Goal: Task Accomplishment & Management: Complete application form

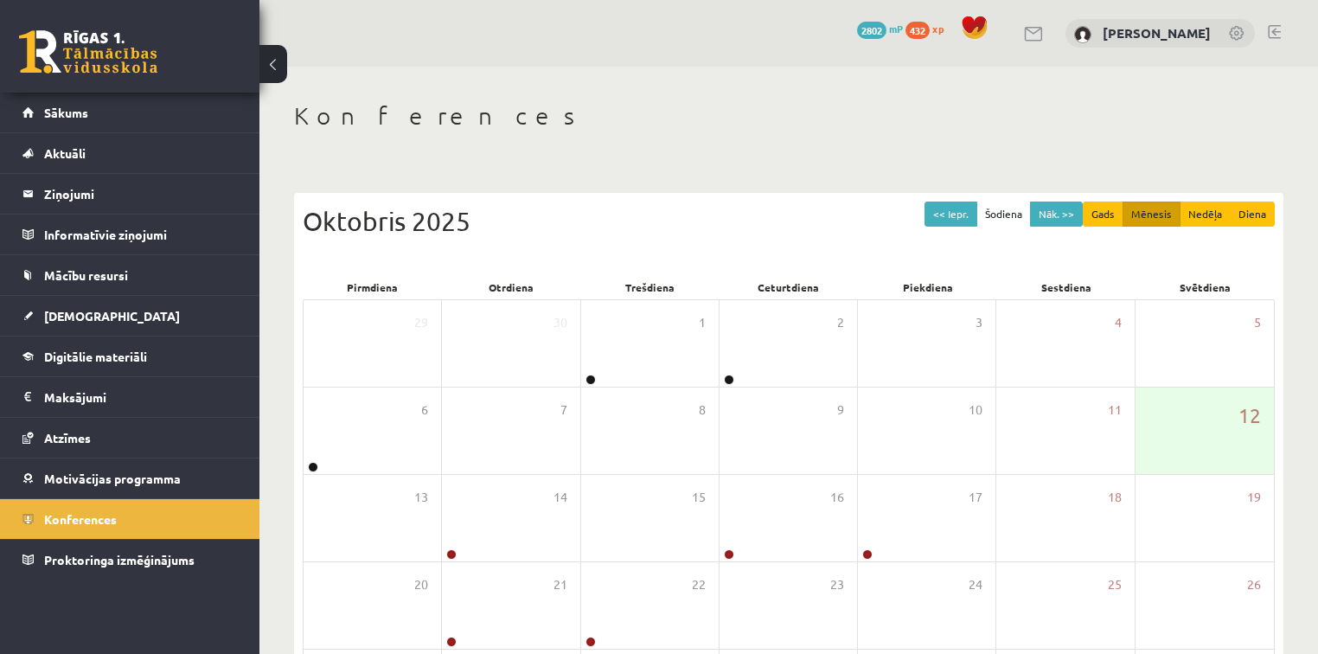
scroll to position [171, 0]
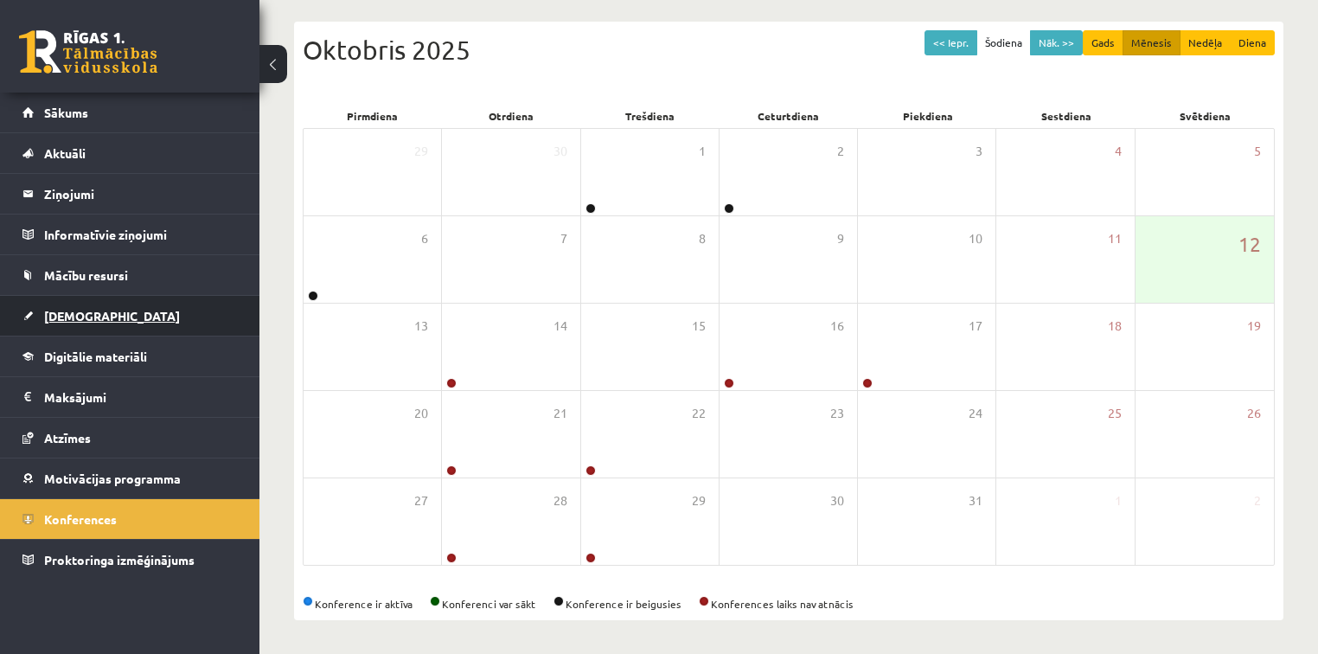
click at [83, 307] on link "[DEMOGRAPHIC_DATA]" at bounding box center [129, 316] width 215 height 40
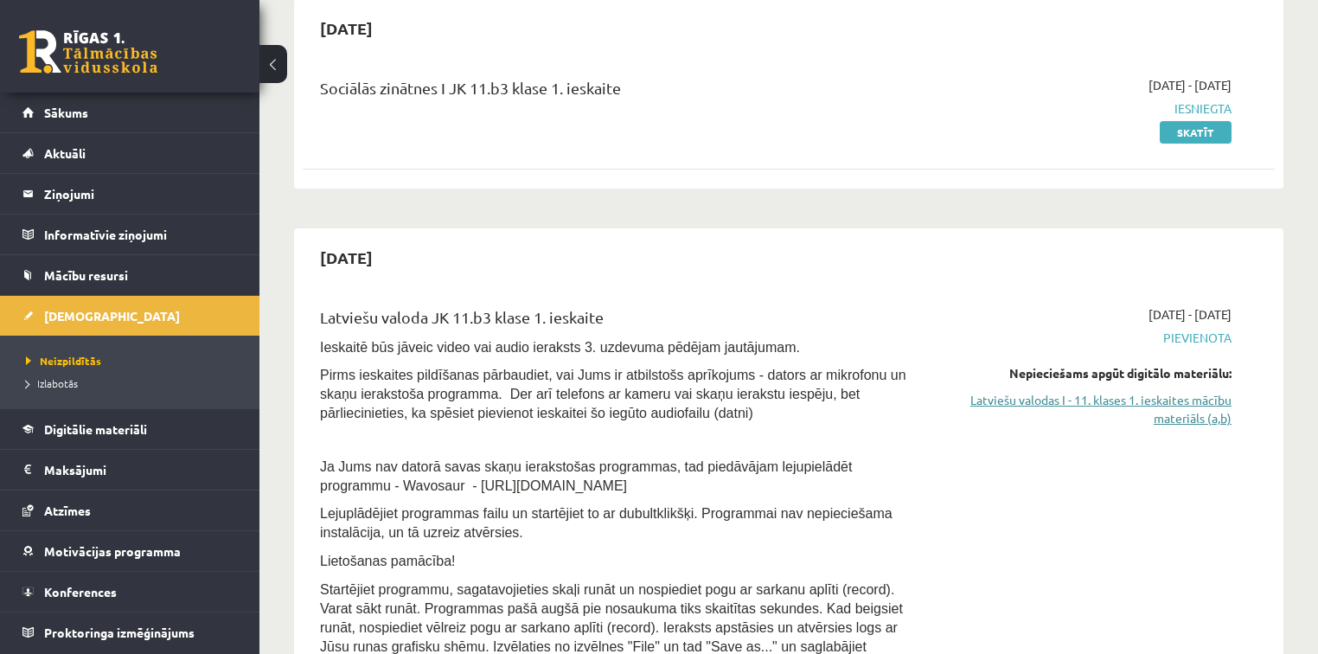
click at [1134, 405] on link "Latviešu valodas I - 11. klases 1. ieskaites mācību materiāls (a,b)" at bounding box center [1088, 409] width 286 height 36
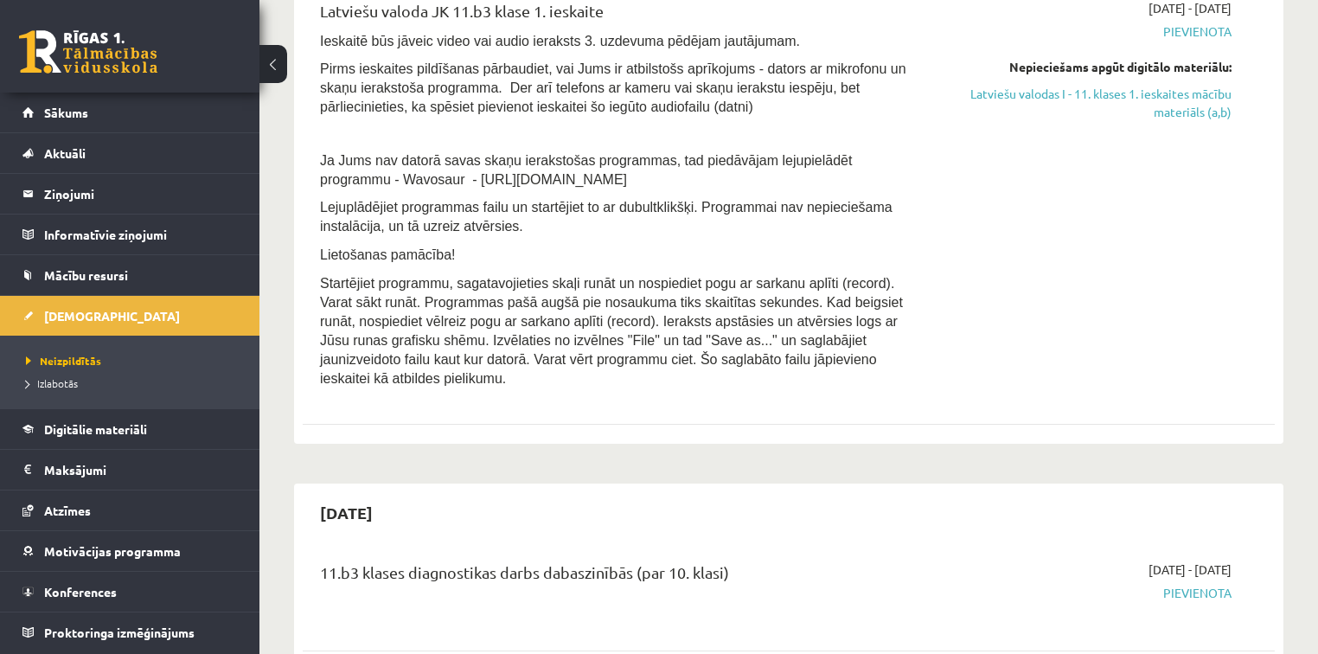
scroll to position [484, 0]
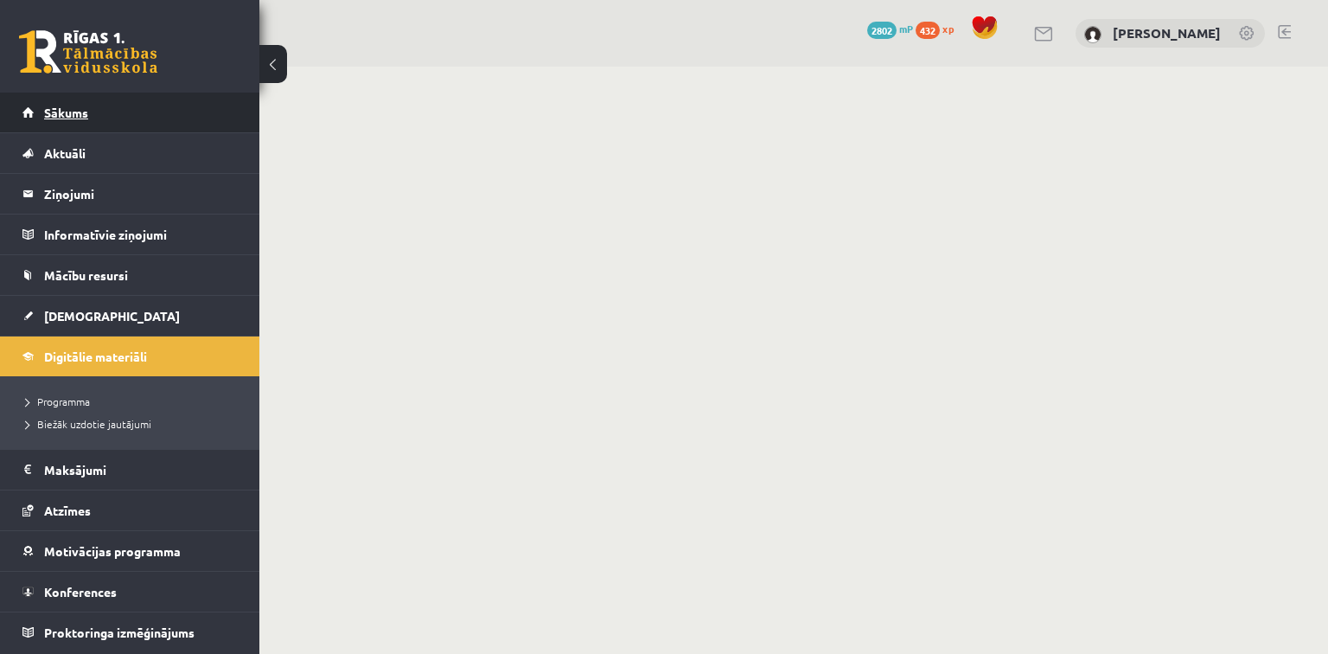
click at [76, 114] on span "Sākums" at bounding box center [66, 113] width 44 height 16
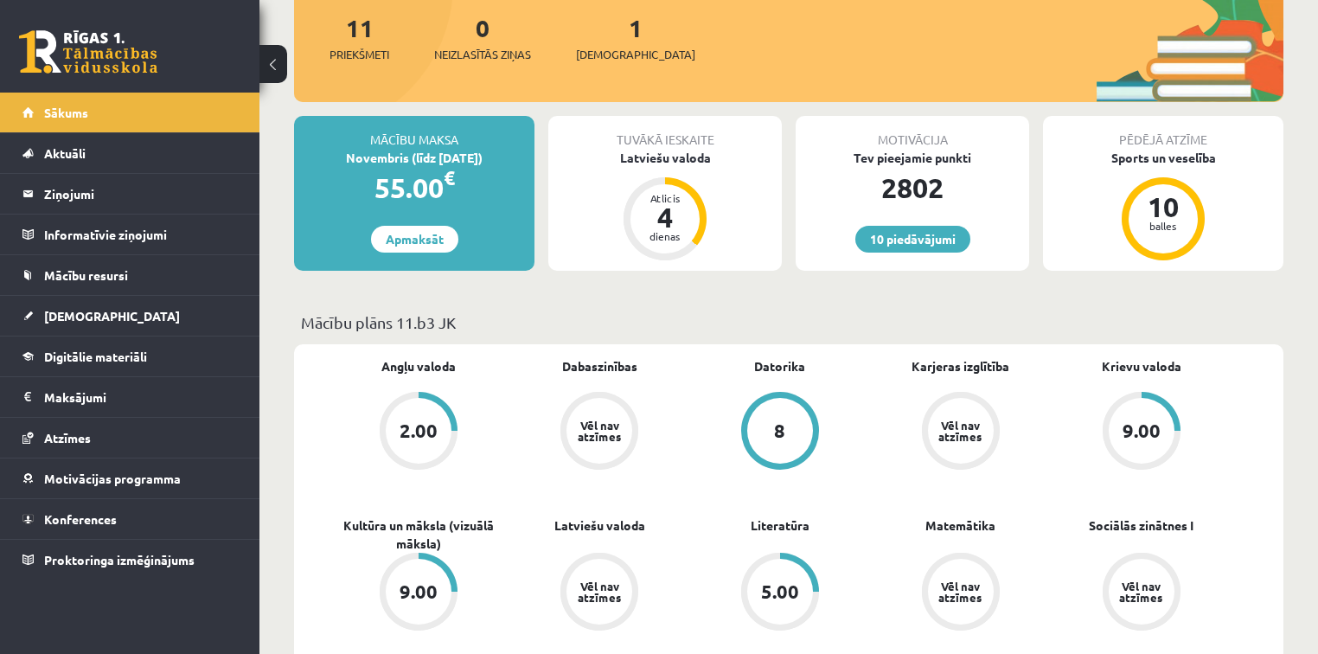
scroll to position [277, 0]
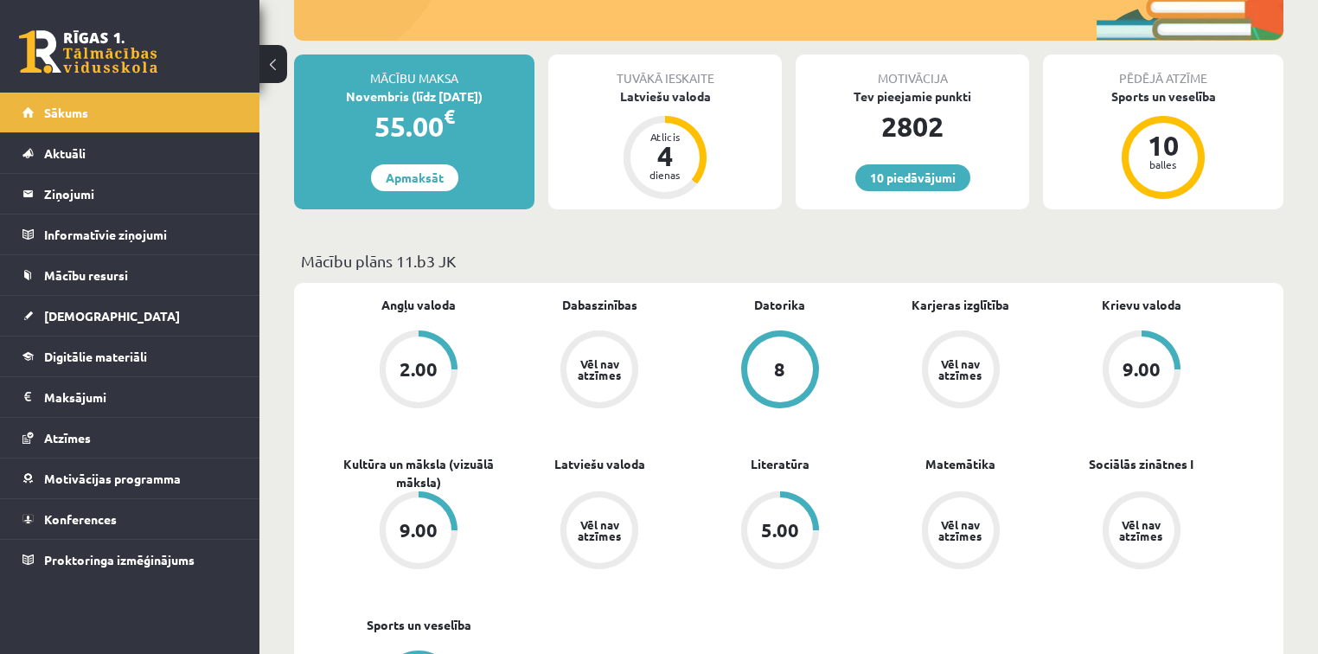
click at [413, 529] on div "9.00" at bounding box center [419, 530] width 38 height 19
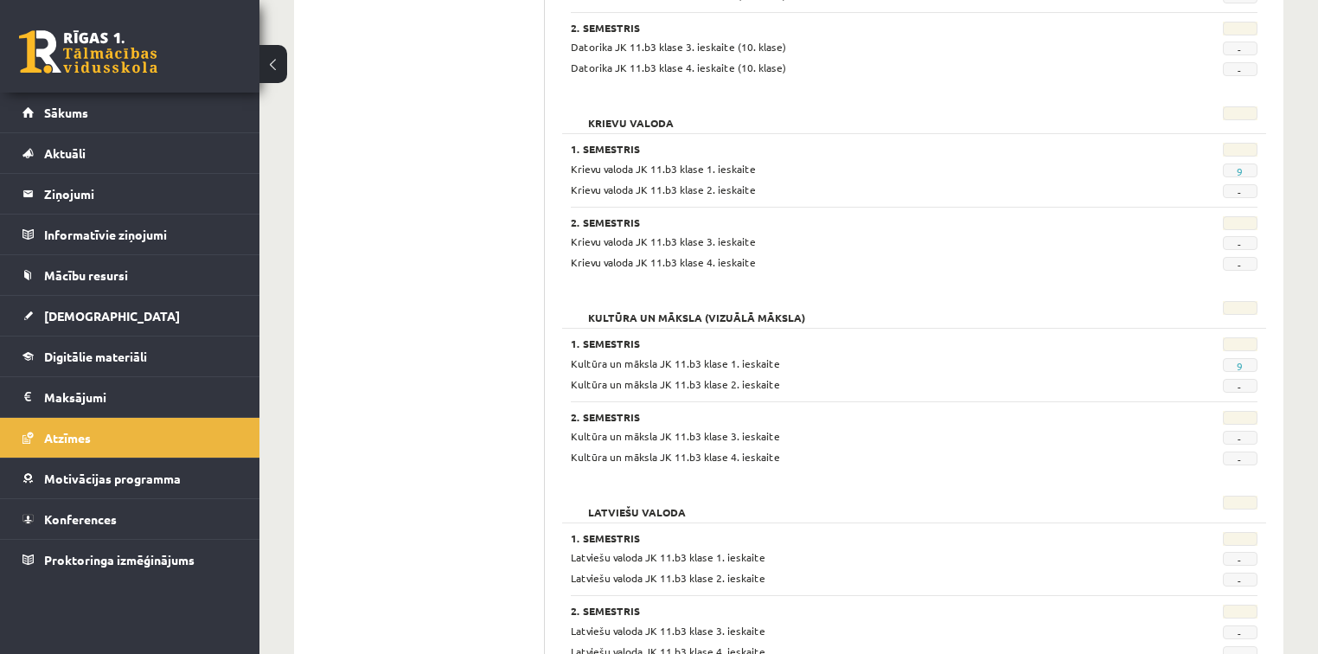
scroll to position [899, 0]
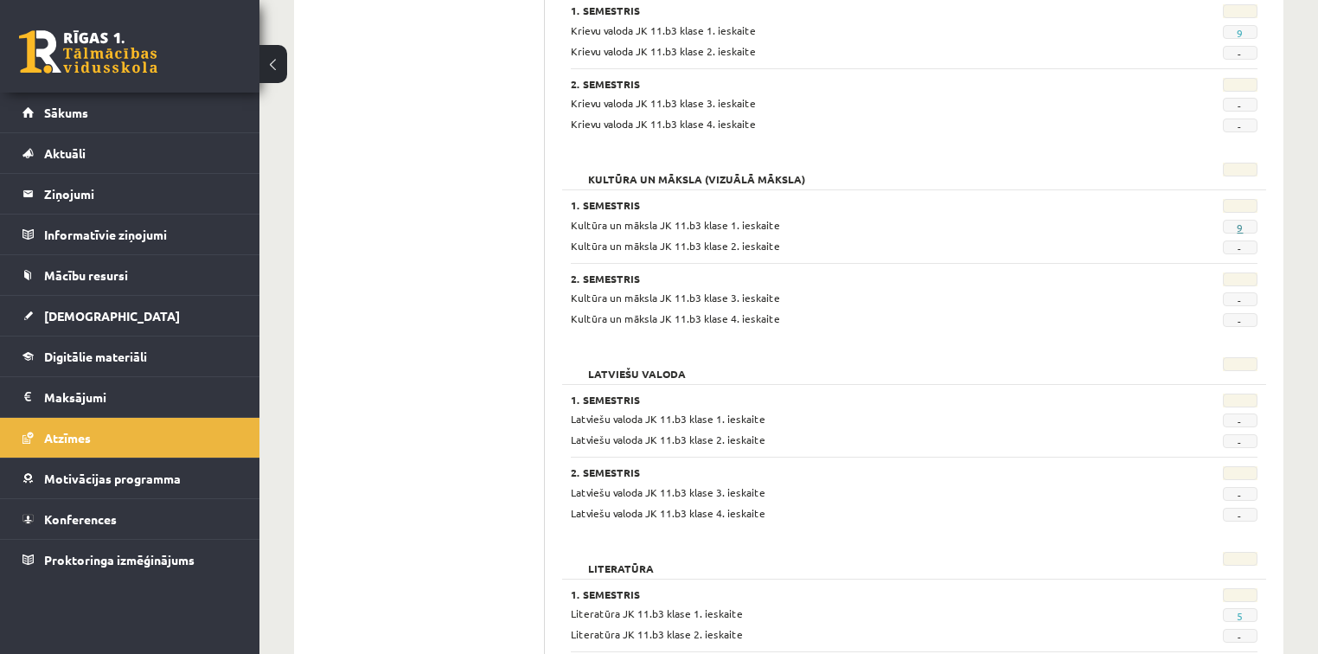
click at [1240, 225] on link "9" at bounding box center [1240, 228] width 6 height 14
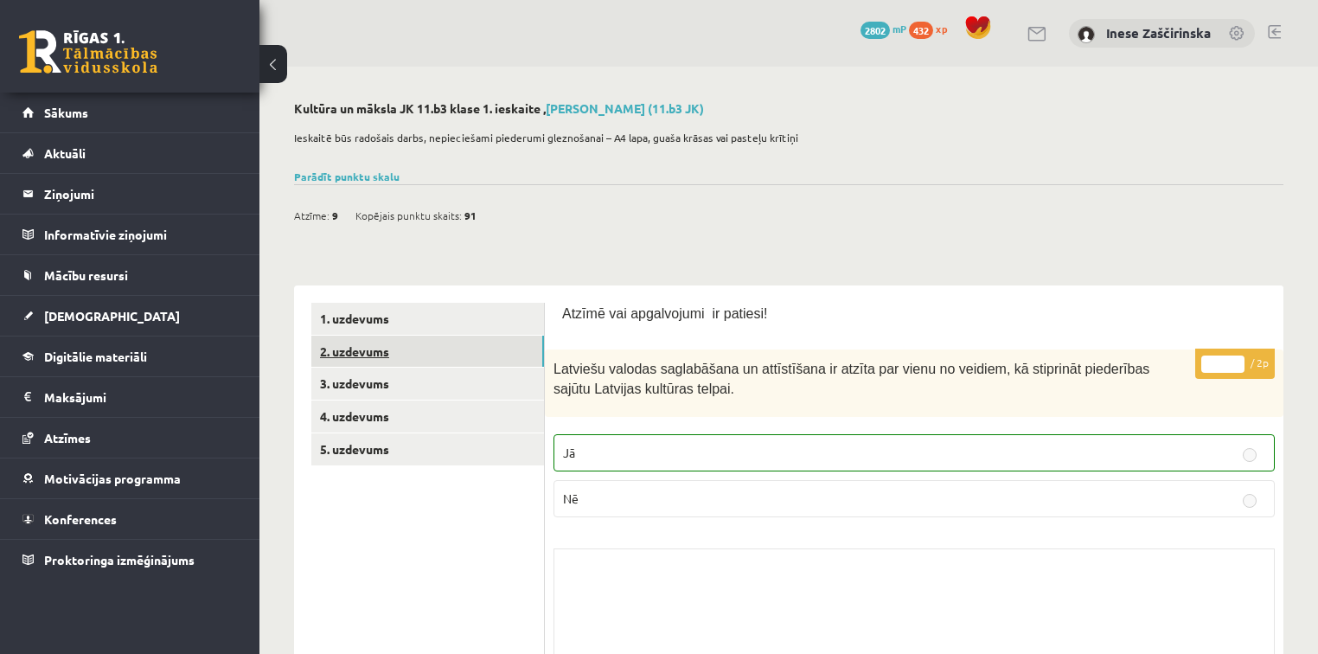
click at [389, 355] on link "2. uzdevums" at bounding box center [427, 352] width 233 height 32
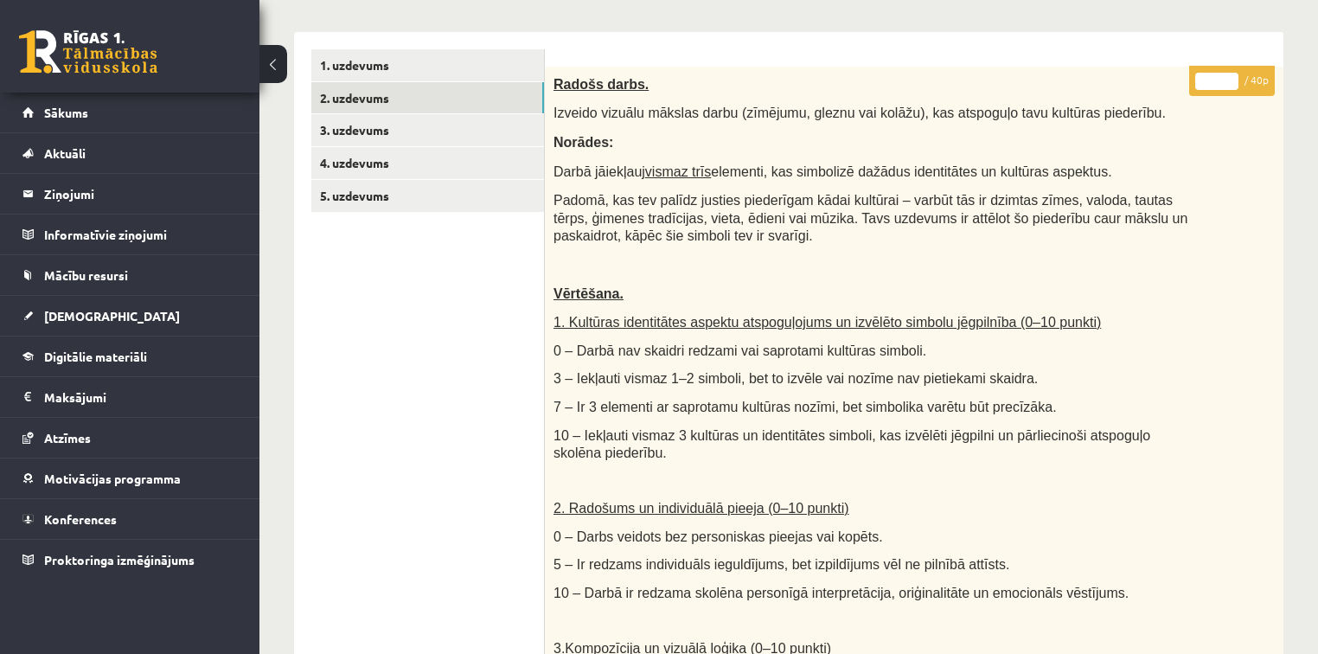
scroll to position [55, 0]
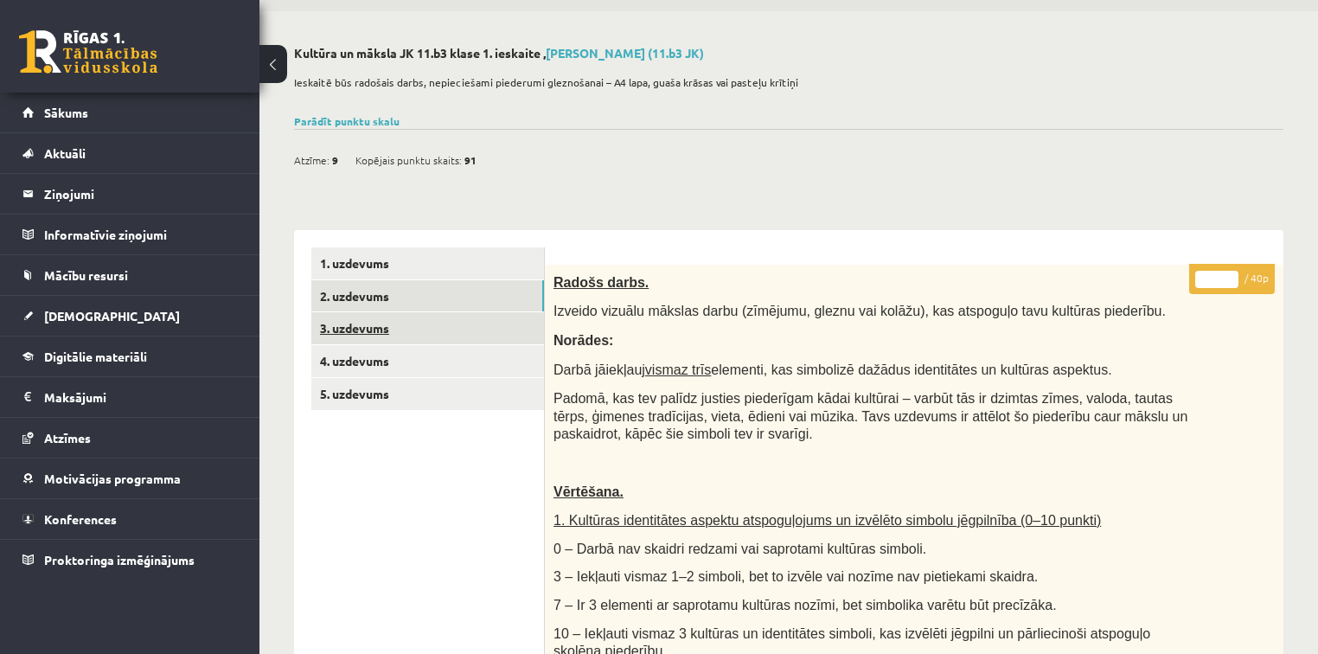
click at [366, 327] on link "3. uzdevums" at bounding box center [427, 328] width 233 height 32
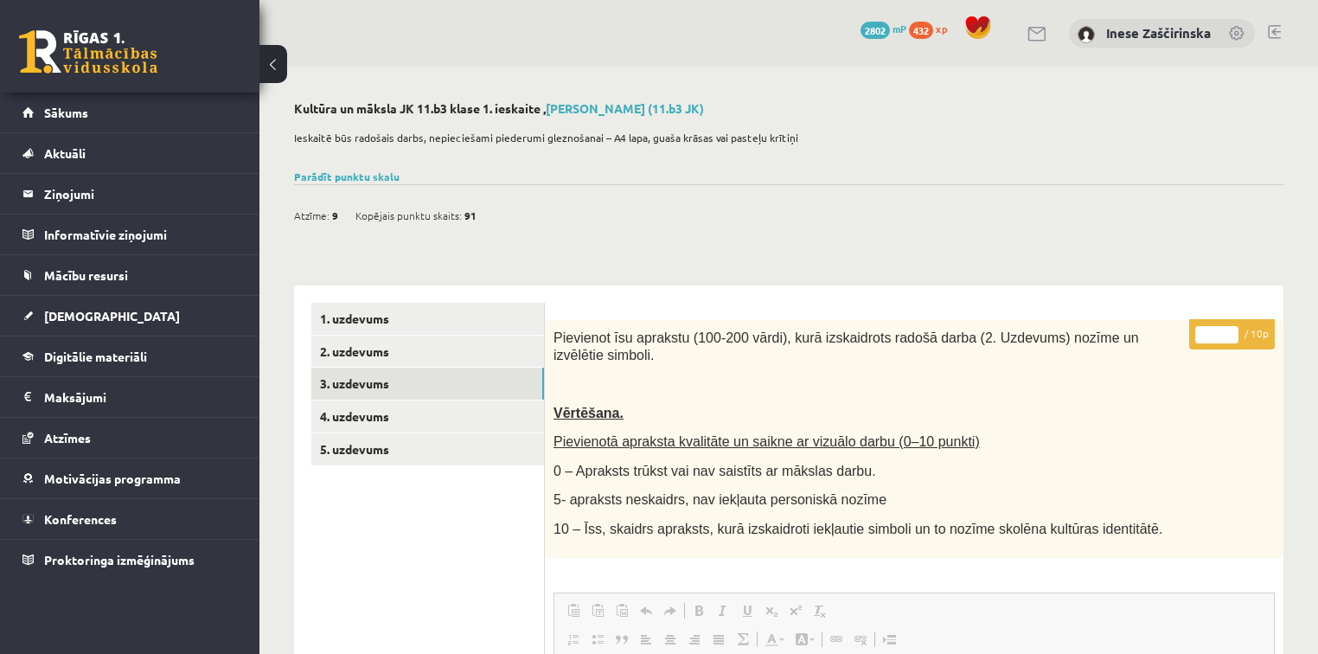
scroll to position [0, 0]
click at [381, 417] on link "4. uzdevums" at bounding box center [427, 416] width 233 height 32
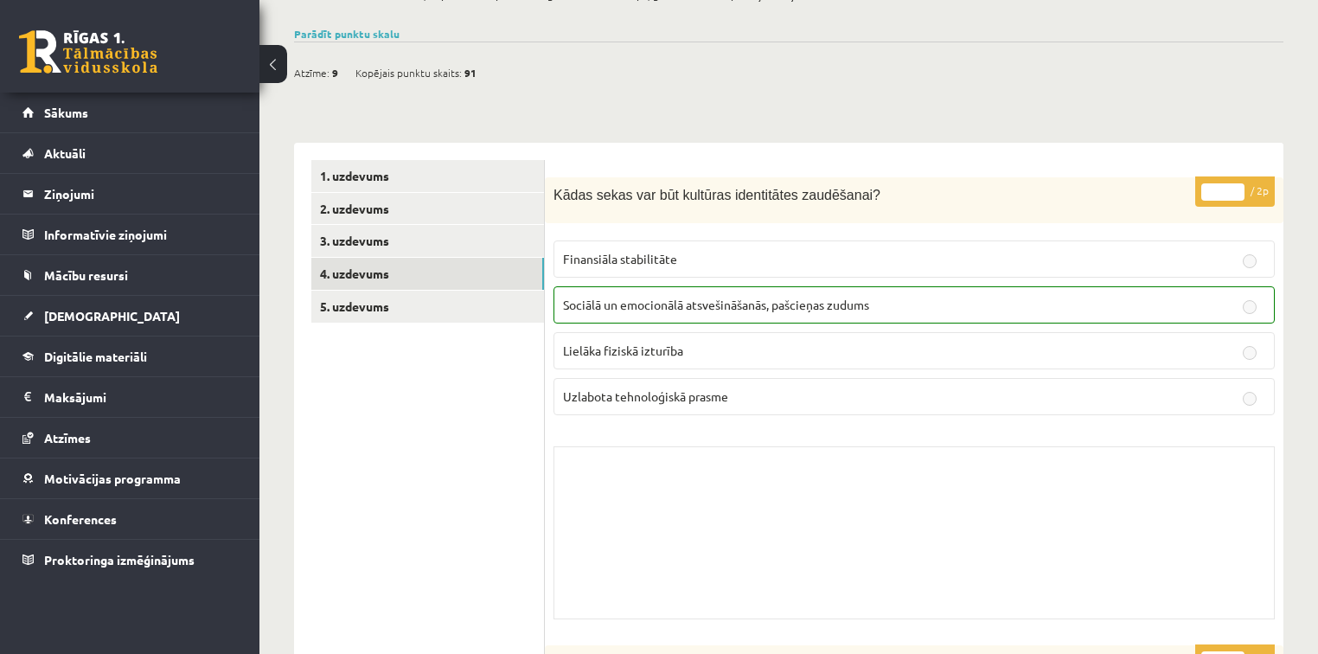
scroll to position [138, 0]
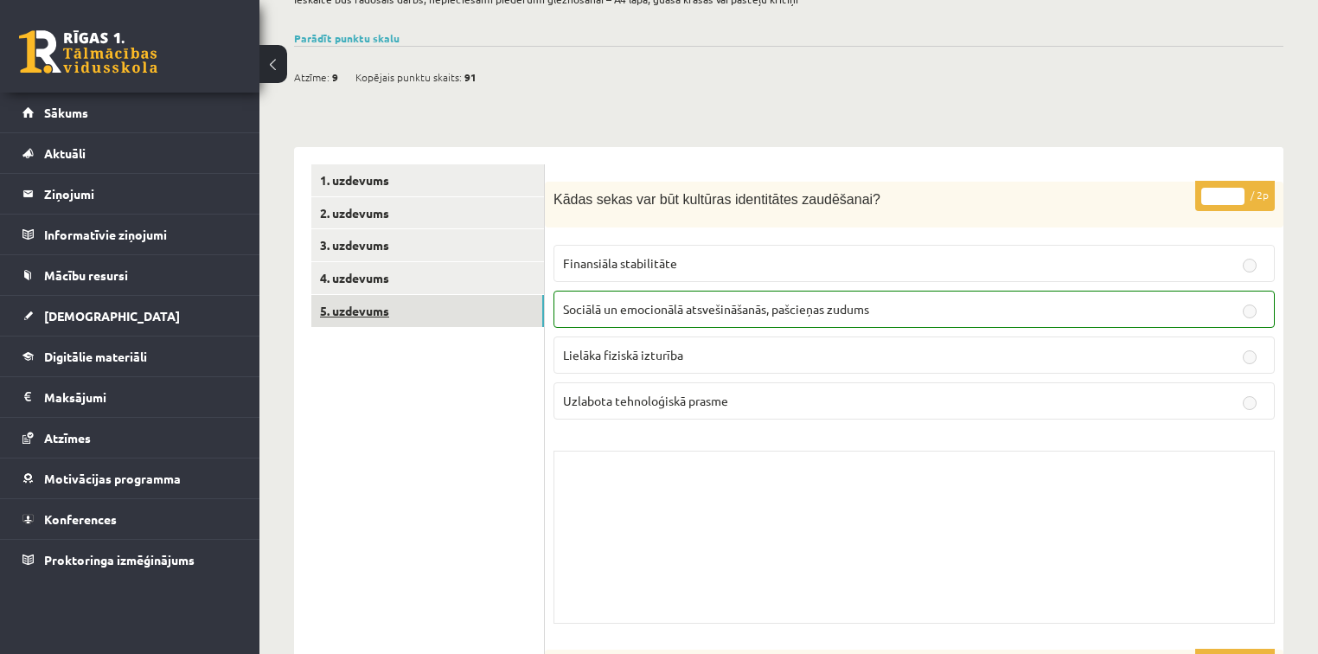
click at [386, 317] on link "5. uzdevums" at bounding box center [427, 311] width 233 height 32
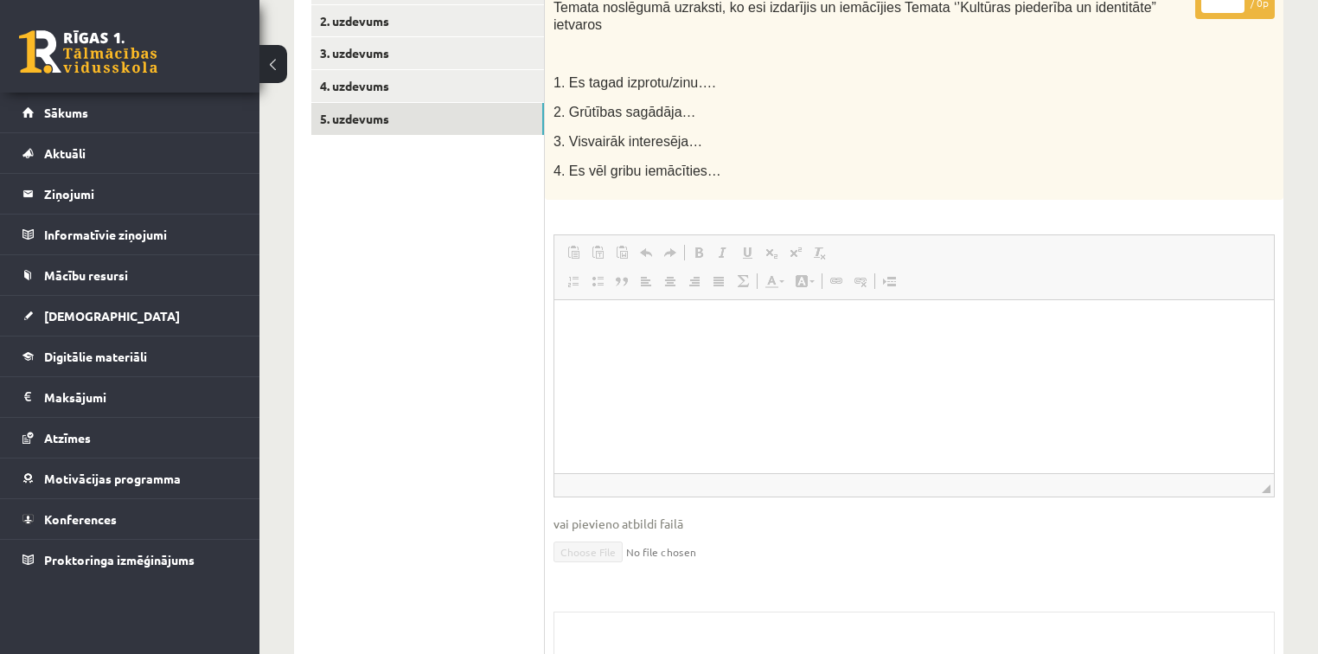
scroll to position [294, 0]
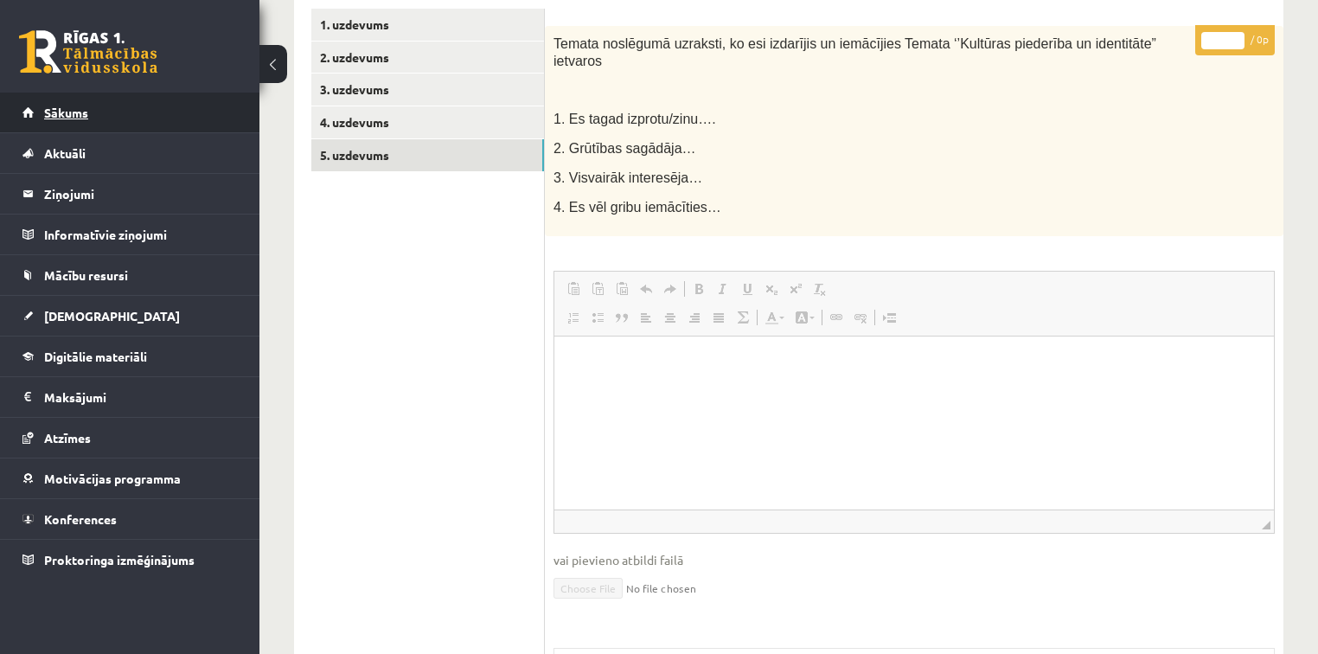
click at [69, 111] on span "Sākums" at bounding box center [66, 113] width 44 height 16
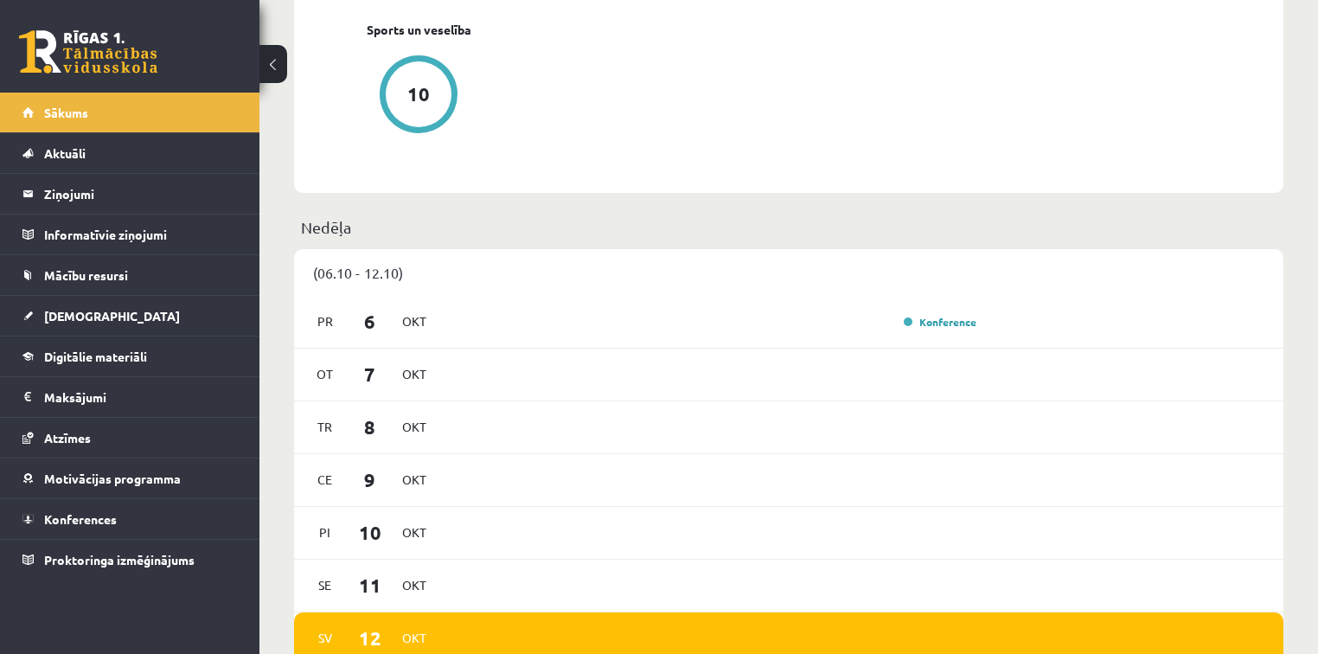
scroll to position [870, 0]
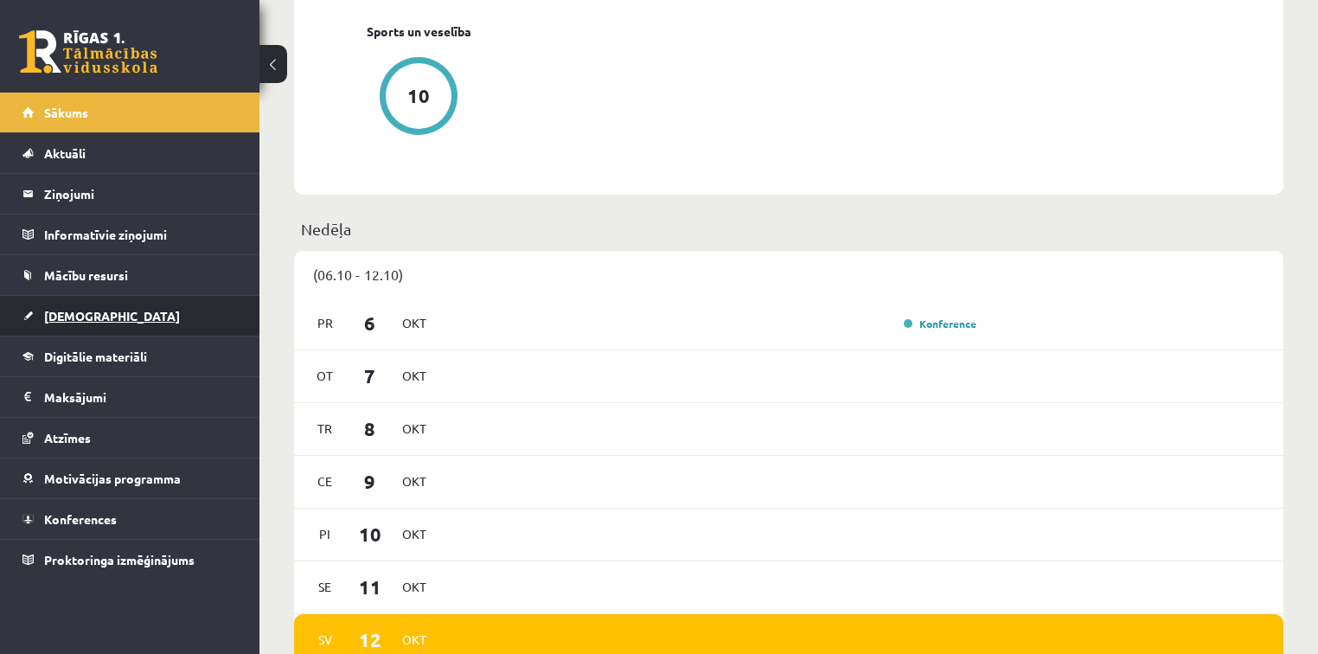
click at [82, 314] on span "[DEMOGRAPHIC_DATA]" at bounding box center [112, 316] width 136 height 16
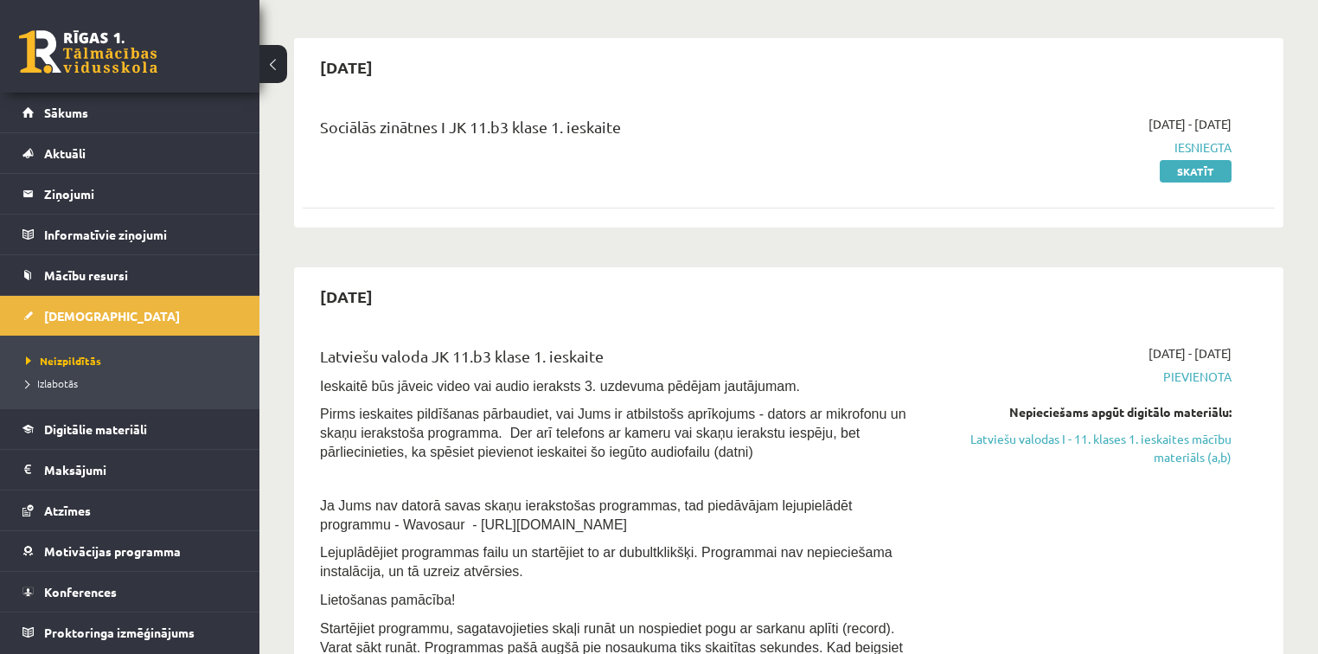
scroll to position [138, 0]
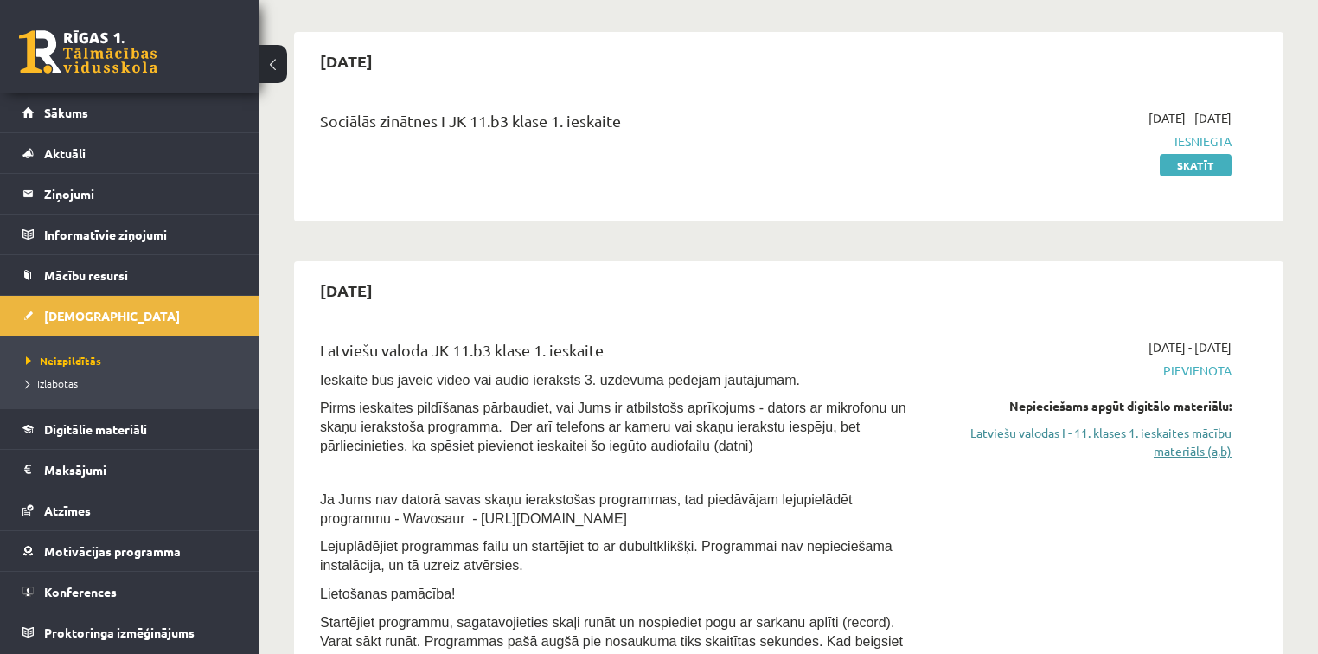
click at [1162, 432] on link "Latviešu valodas I - 11. klases 1. ieskaites mācību materiāls (a,b)" at bounding box center [1088, 442] width 286 height 36
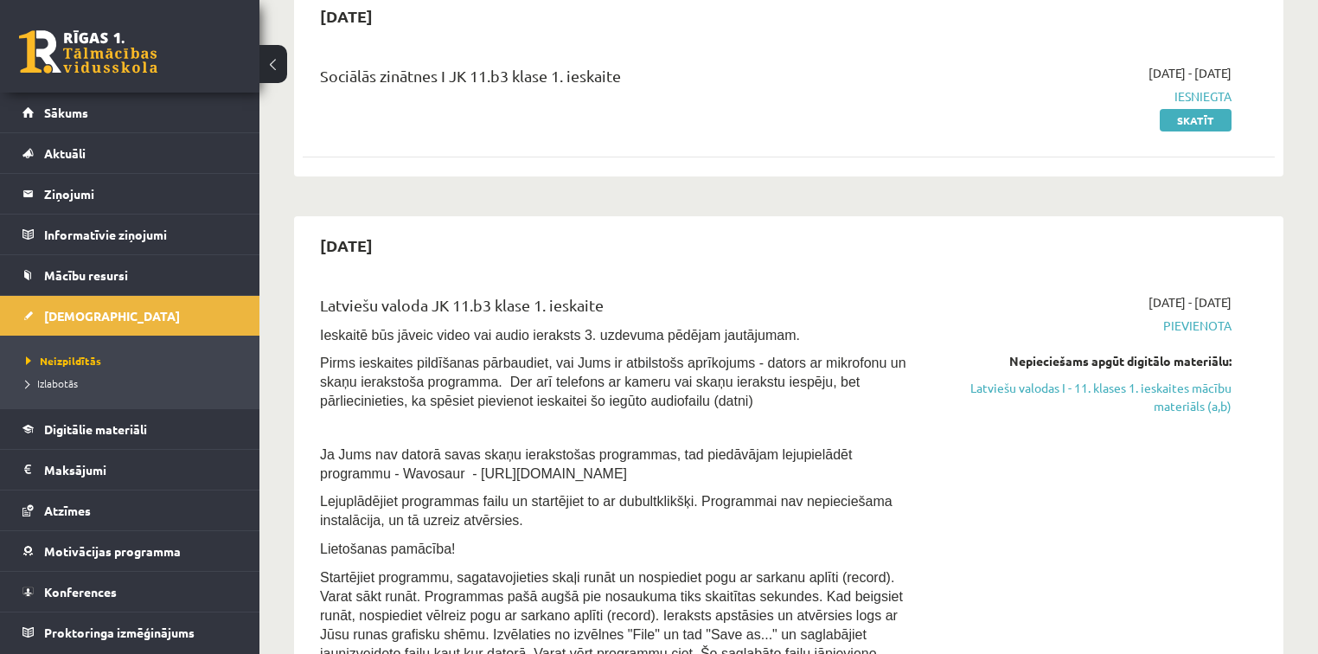
scroll to position [208, 0]
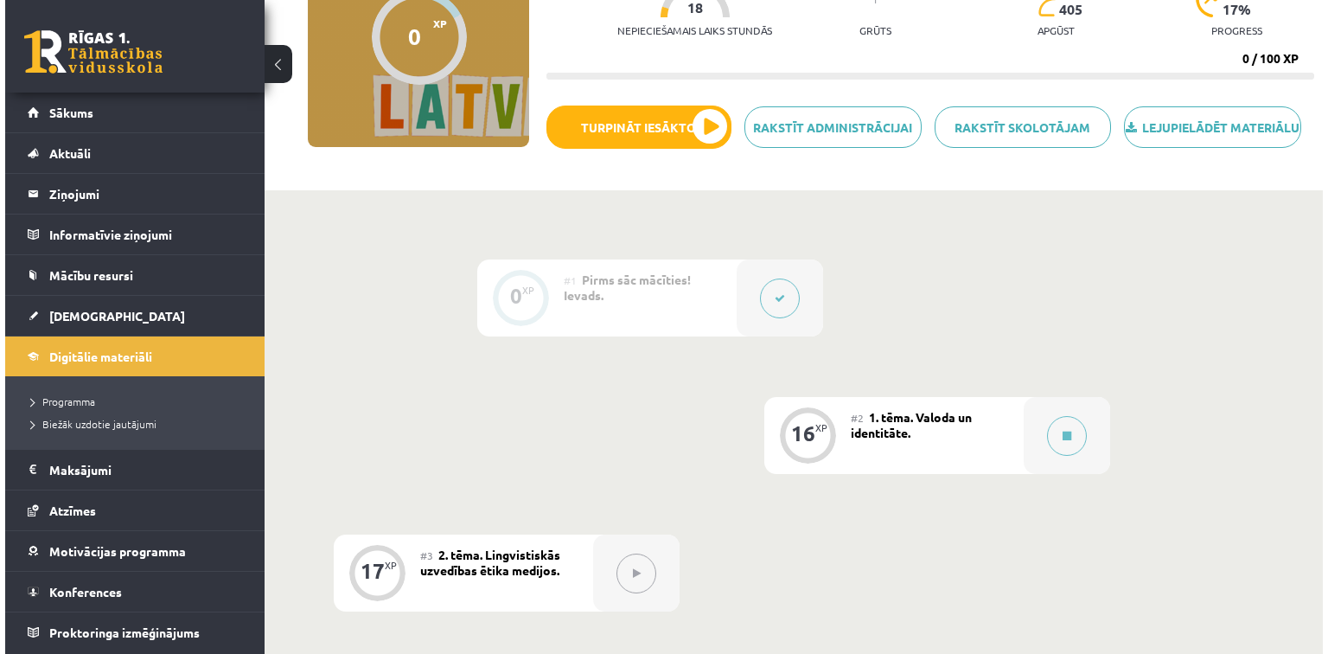
scroll to position [208, 0]
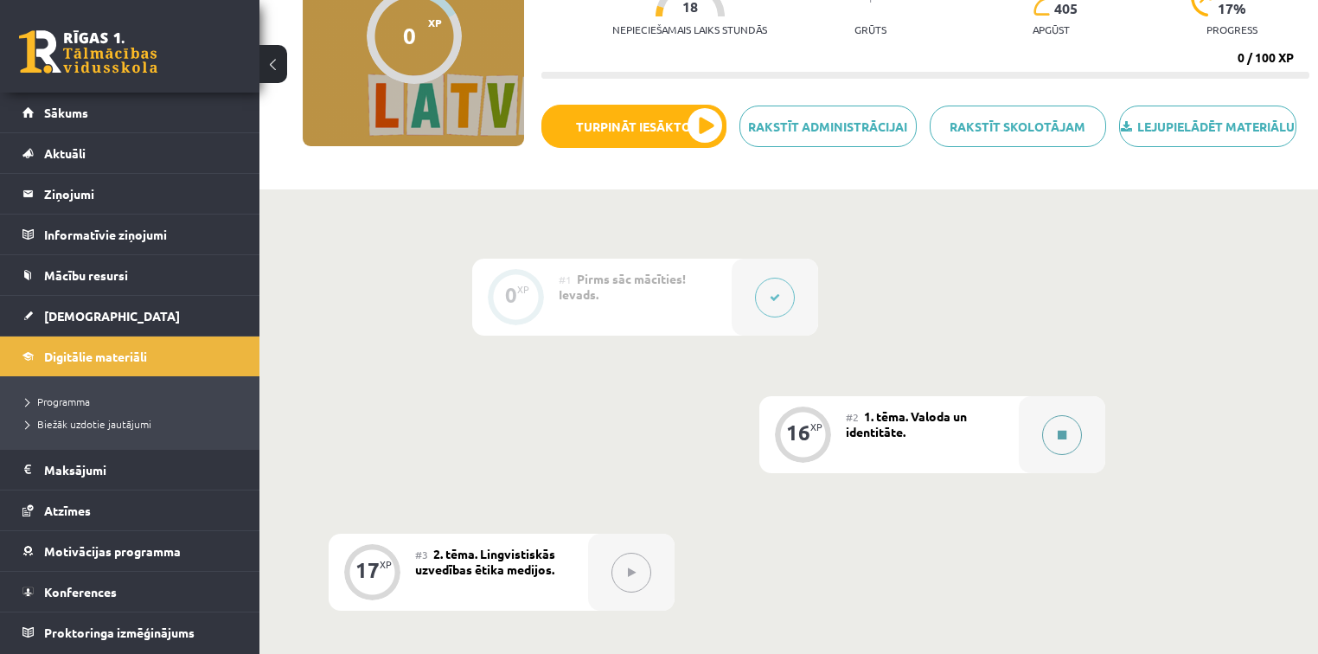
click at [1059, 440] on icon at bounding box center [1062, 435] width 9 height 10
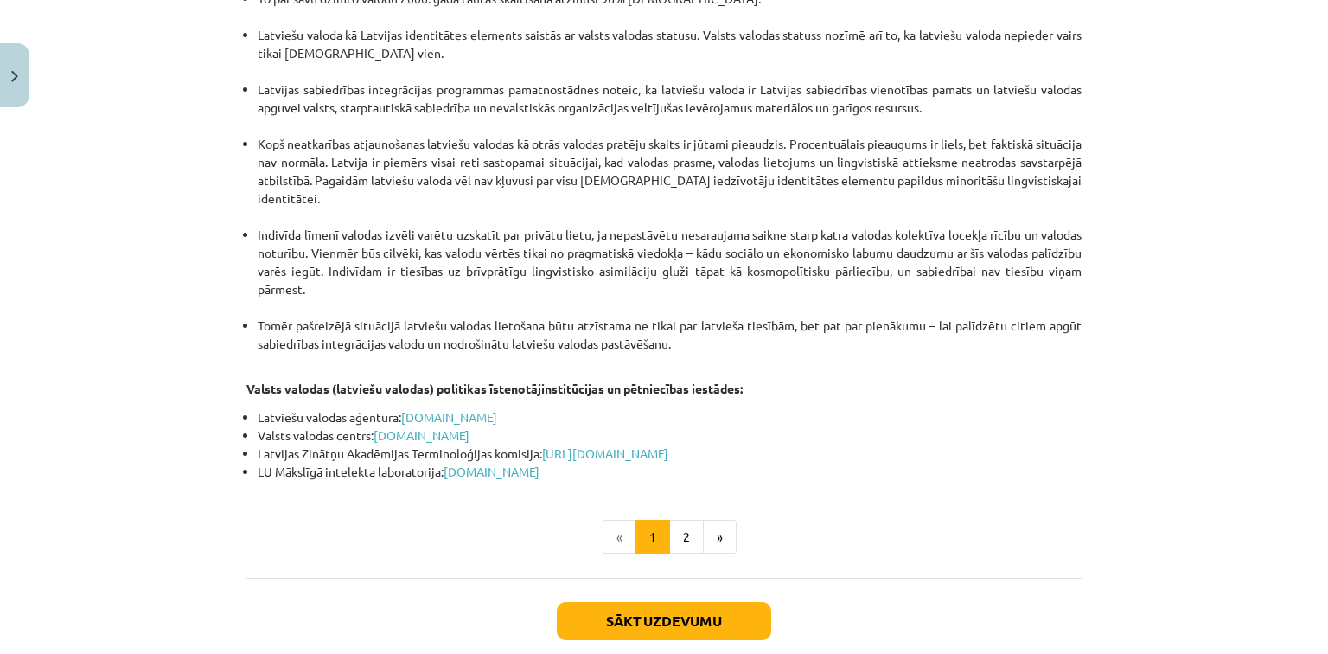
scroll to position [3618, 0]
click at [687, 519] on button "2" at bounding box center [686, 536] width 35 height 35
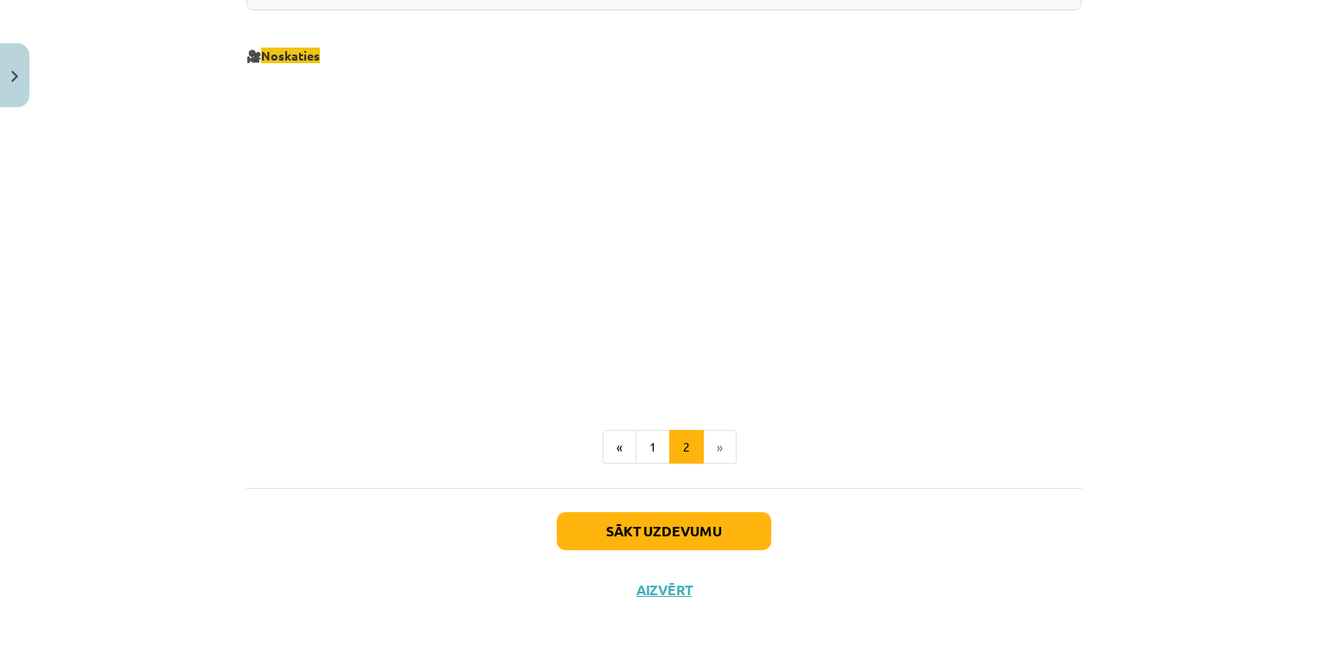
scroll to position [1855, 0]
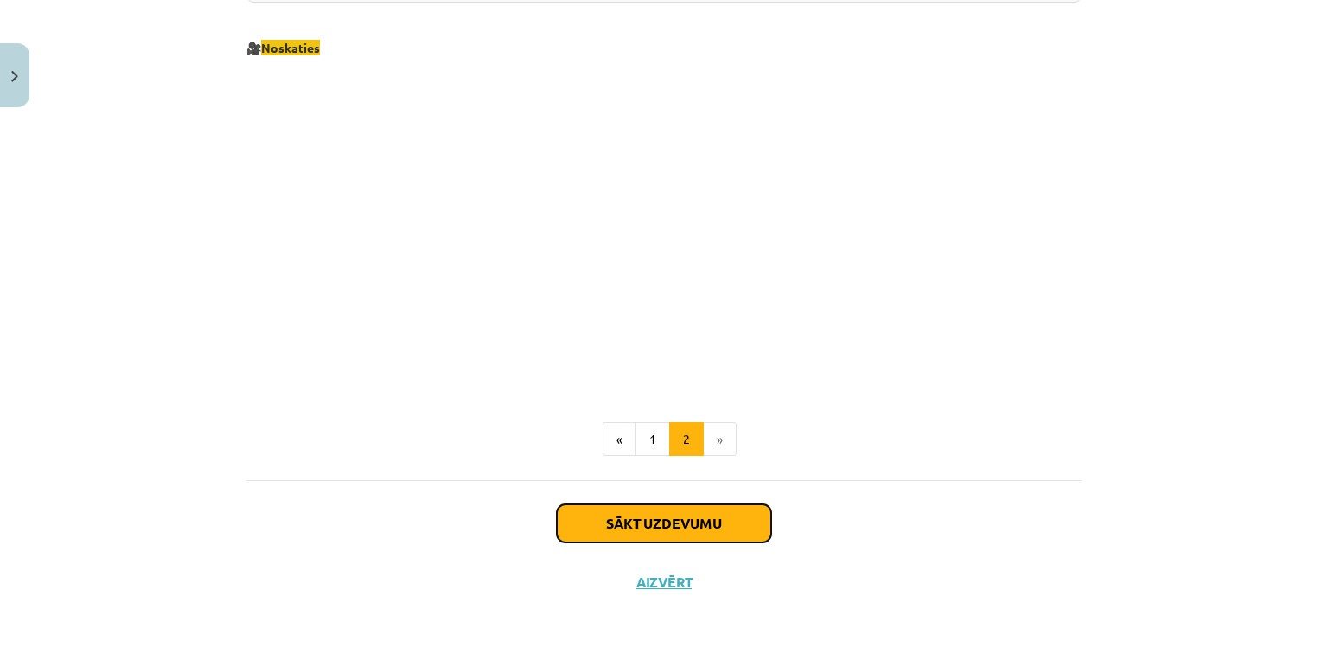
click at [696, 521] on button "Sākt uzdevumu" at bounding box center [664, 523] width 214 height 38
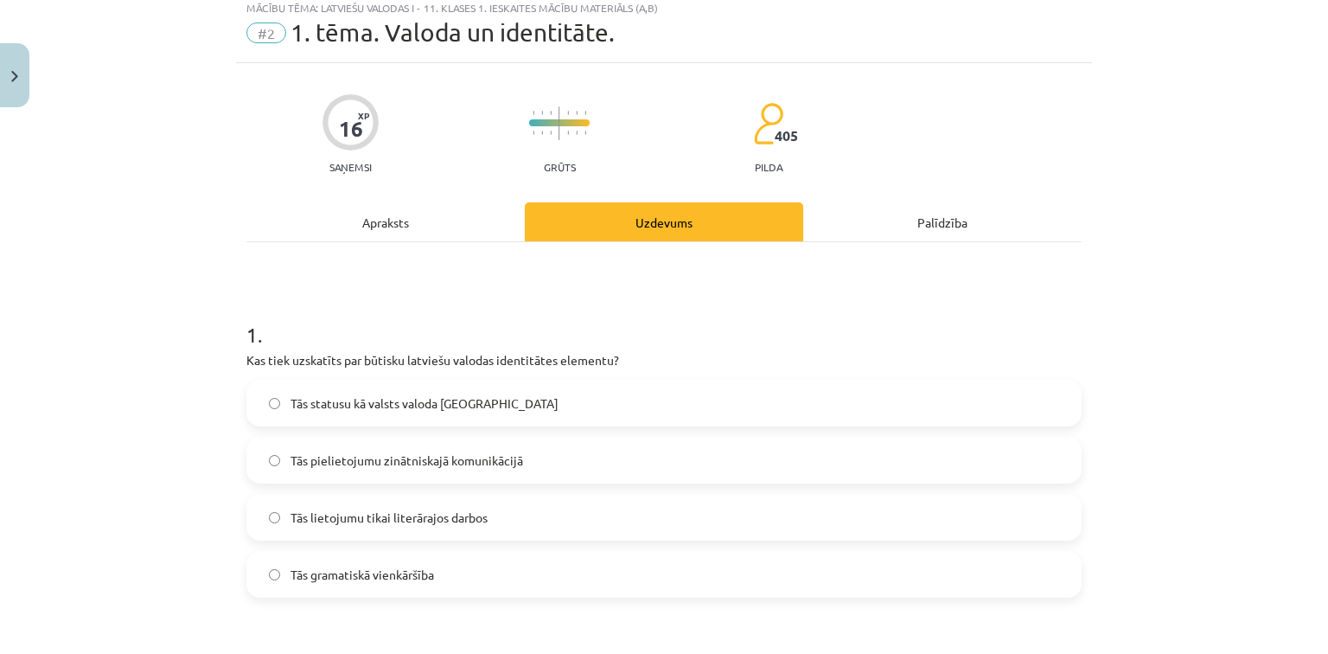
scroll to position [43, 0]
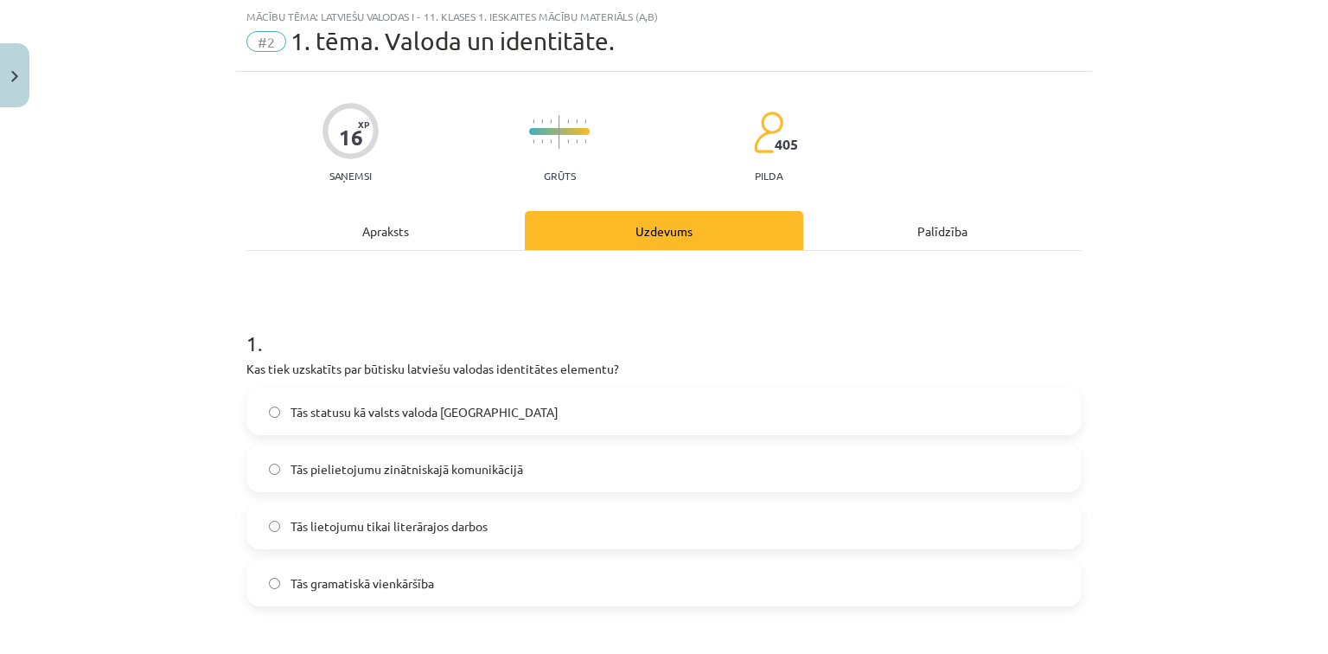
click at [262, 412] on label "Tās statusu kā valsts valoda [GEOGRAPHIC_DATA]" at bounding box center [664, 411] width 832 height 43
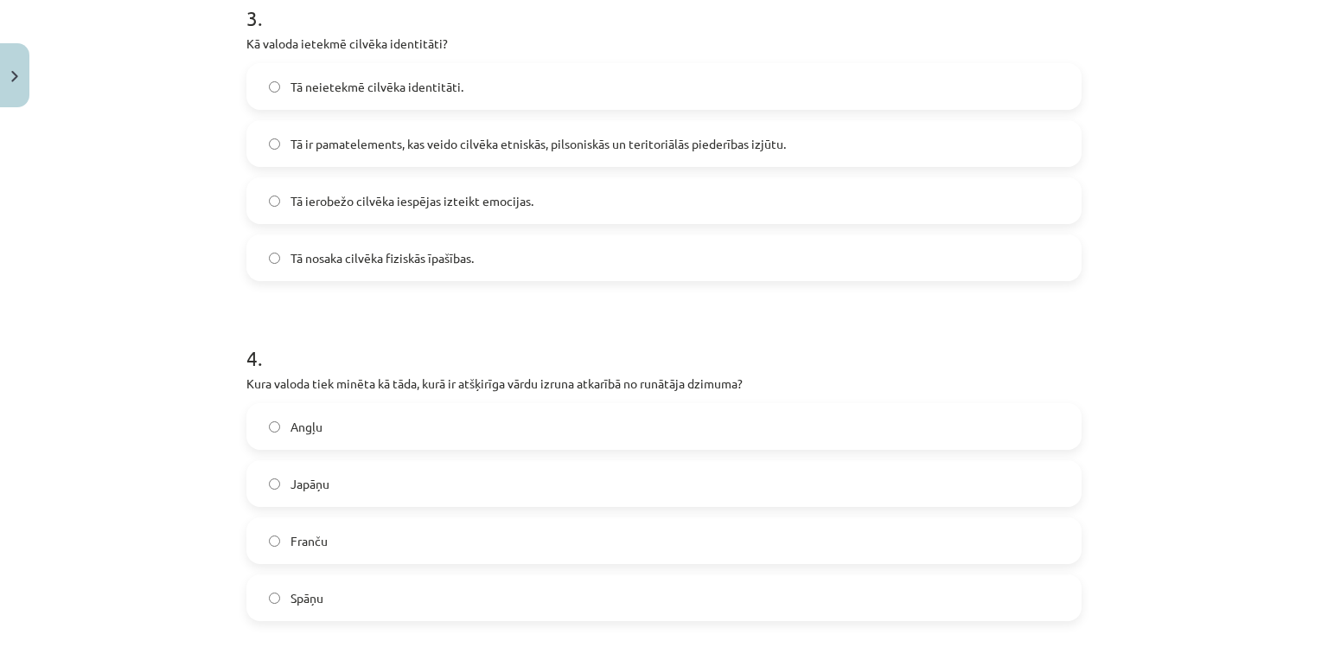
scroll to position [1081, 0]
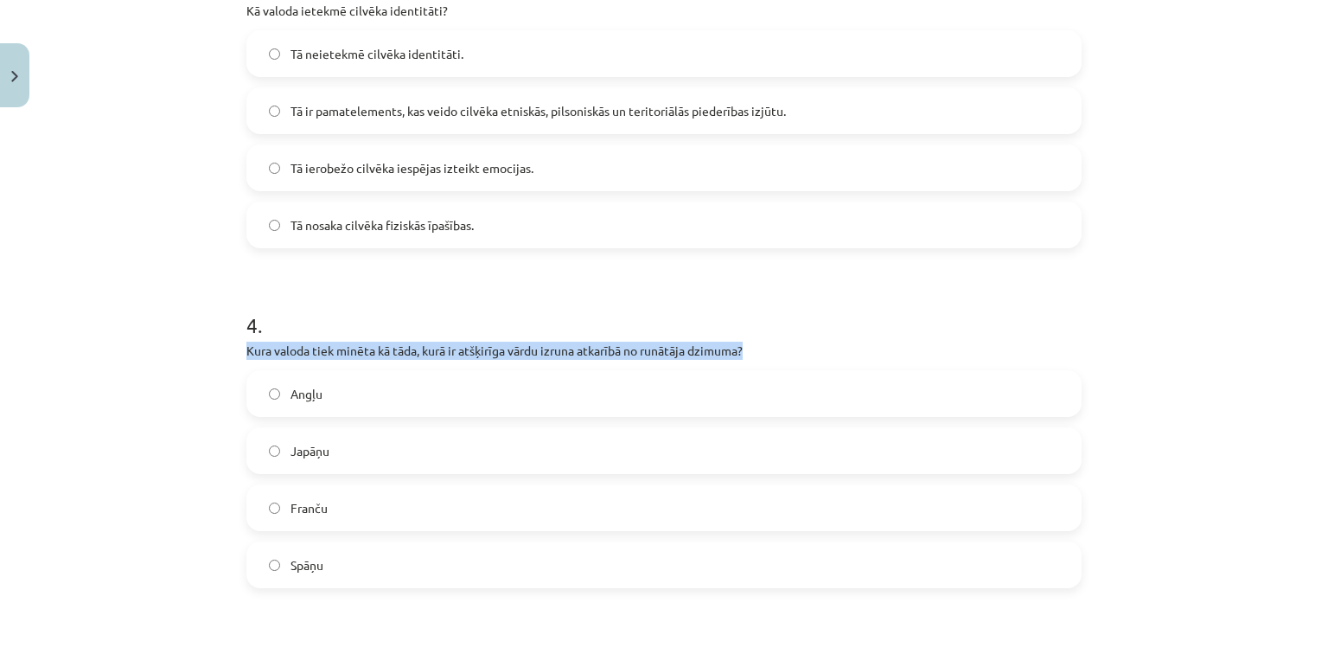
drag, startPoint x: 239, startPoint y: 349, endPoint x: 752, endPoint y: 357, distance: 513.7
click at [752, 357] on div "16 XP Saņemsi Grūts 405 pilda Apraksts Uzdevums Palīdzība 1 . Kas tiek uzskatīt…" at bounding box center [664, 59] width 856 height 2051
copy p "Kura valoda tiek minēta kā tāda, kurā ir atšķirīga vārdu izruna atkarībā no run…"
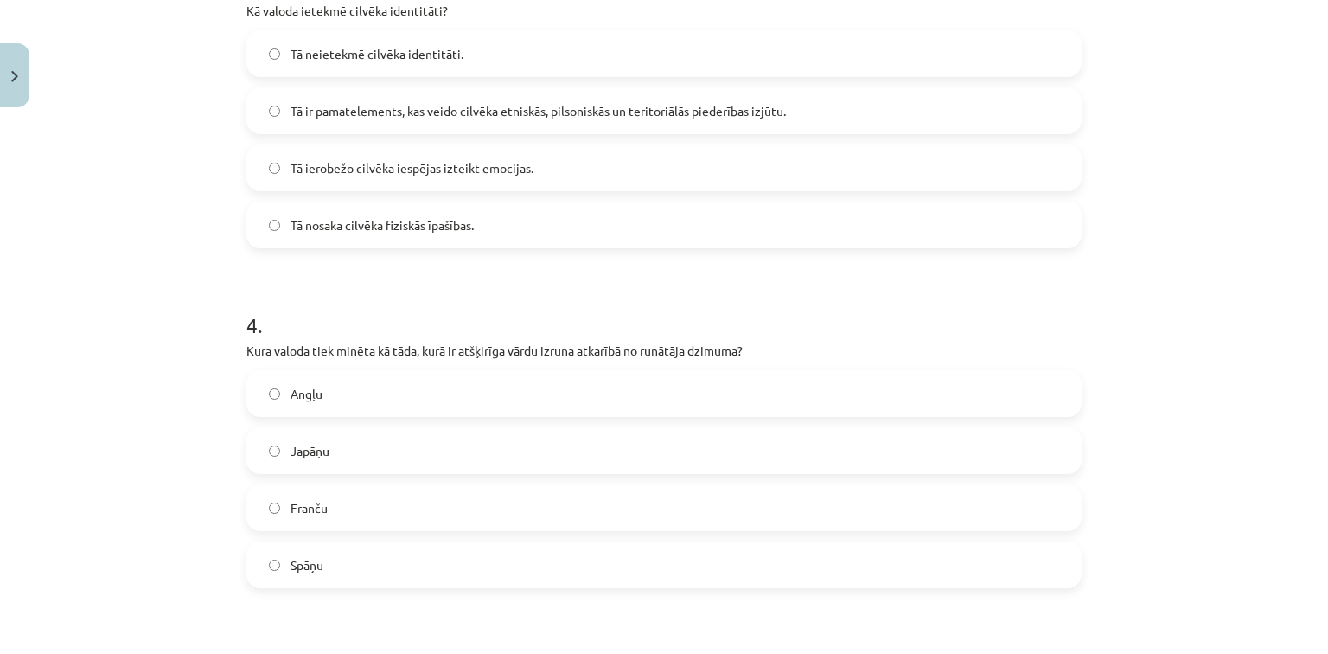
click at [335, 445] on label "Japāņu" at bounding box center [664, 450] width 832 height 43
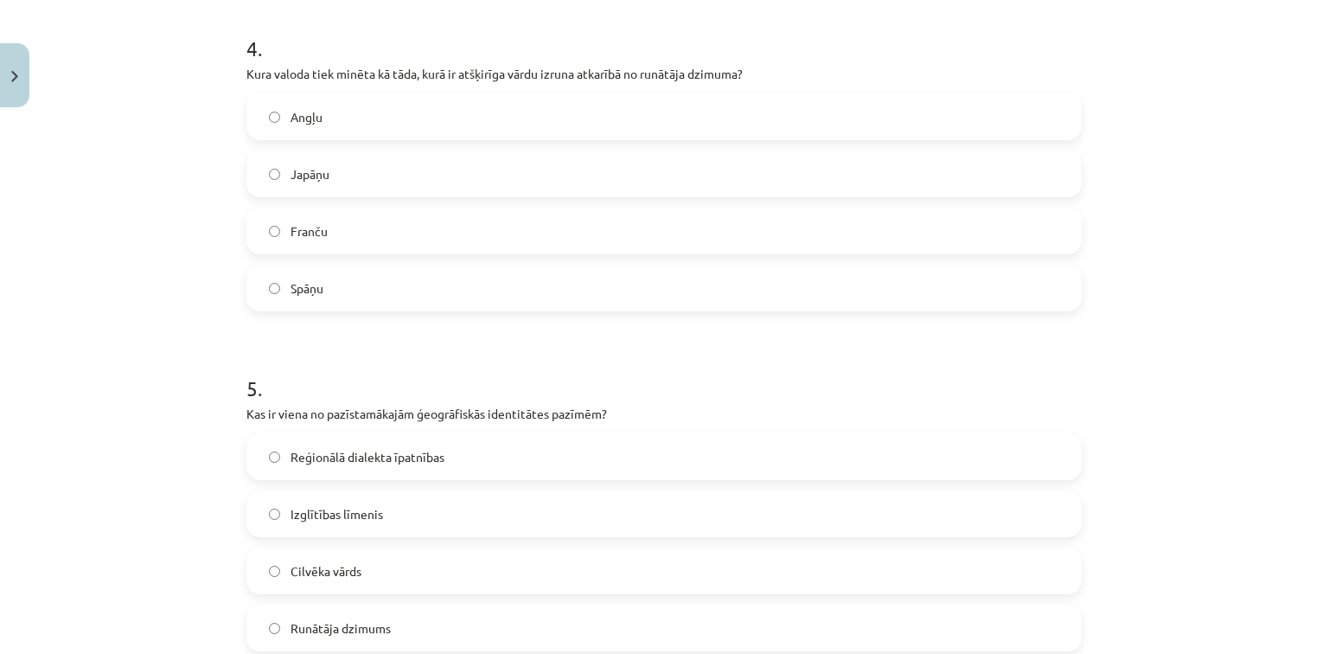
scroll to position [1427, 0]
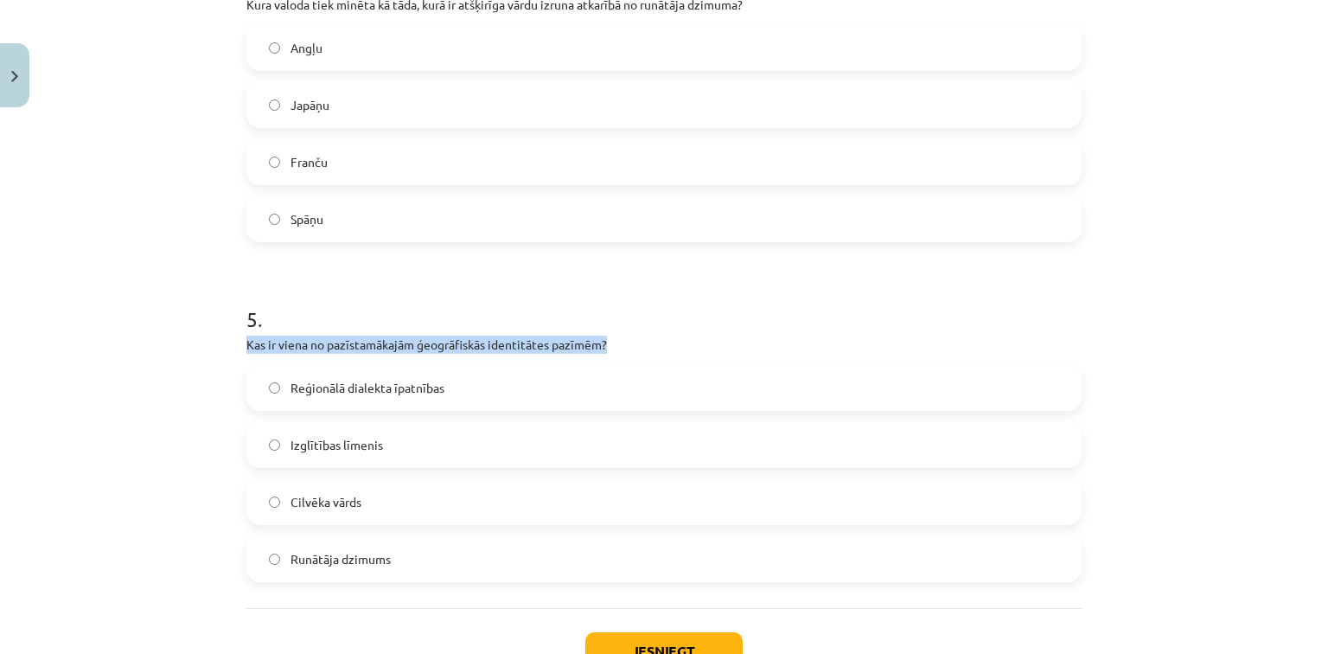
drag, startPoint x: 226, startPoint y: 345, endPoint x: 622, endPoint y: 344, distance: 396.1
click at [622, 344] on div "Mācību tēma: Latviešu valodas i - 11. klases 1. ieskaites mācību materiāls (a,b…" at bounding box center [664, 327] width 1328 height 654
copy p "Kas ir viena no pazīstamākajām ģeogrāfiskās identitātes pazīmēm?"
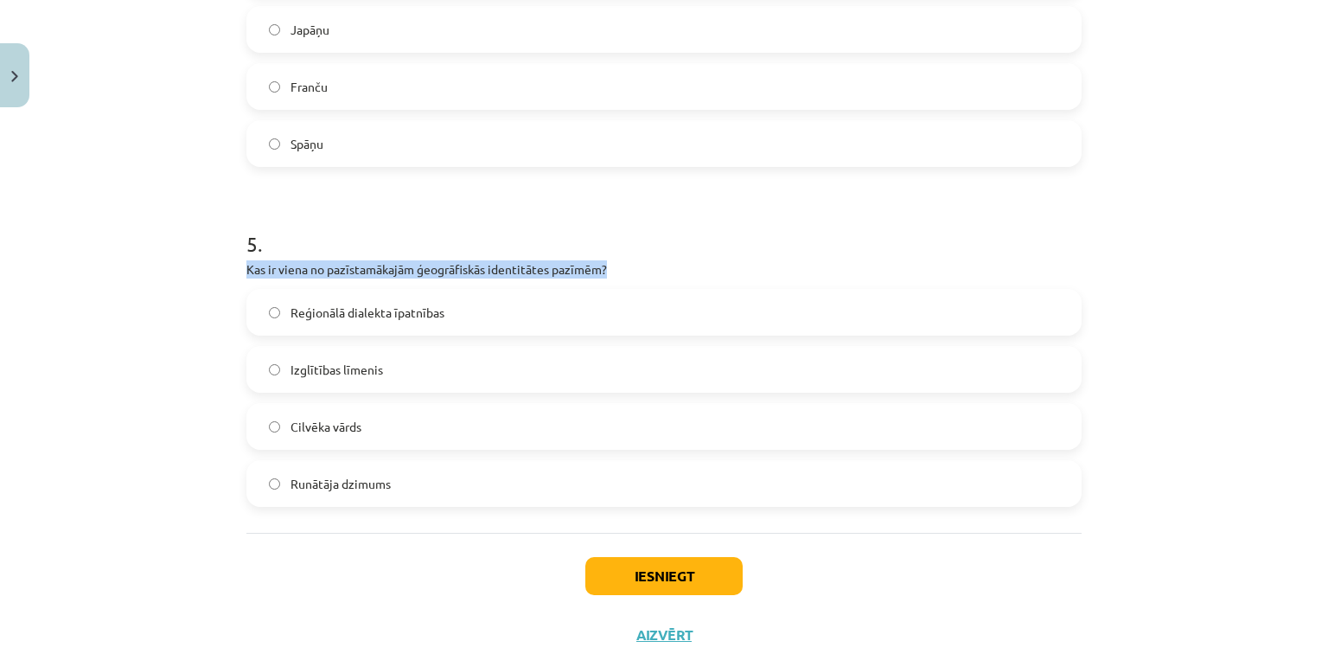
scroll to position [1555, 0]
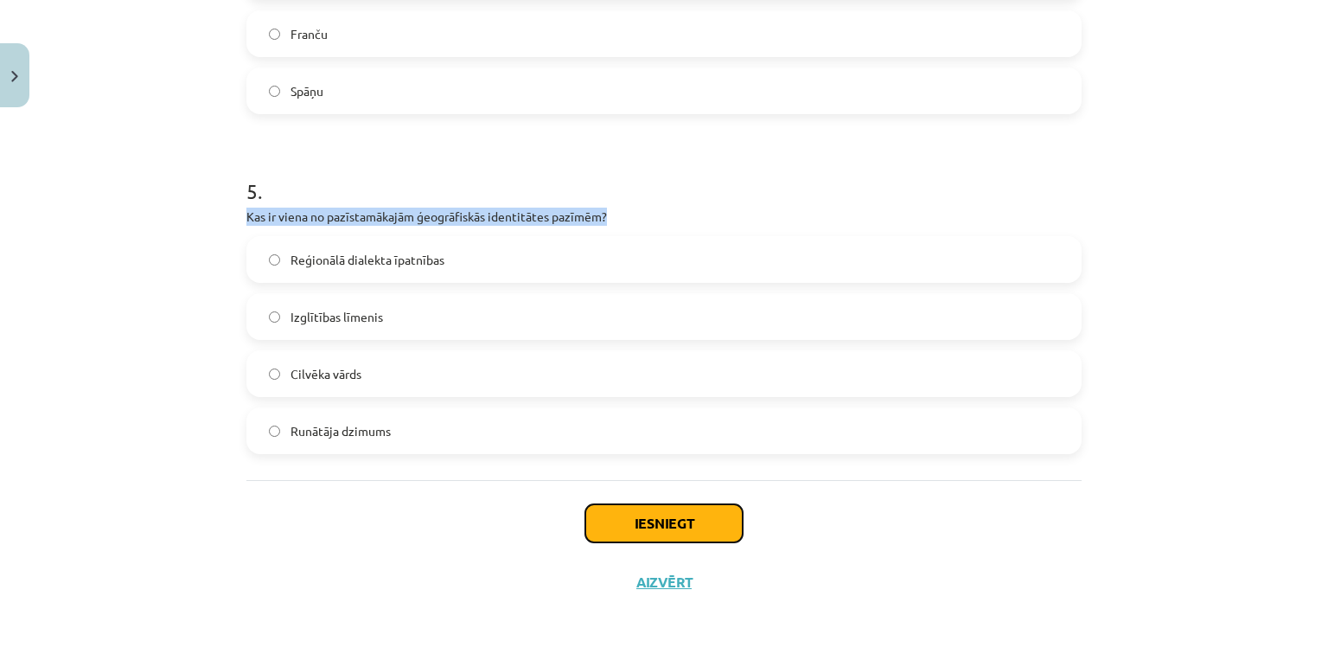
click at [631, 521] on button "Iesniegt" at bounding box center [663, 523] width 157 height 38
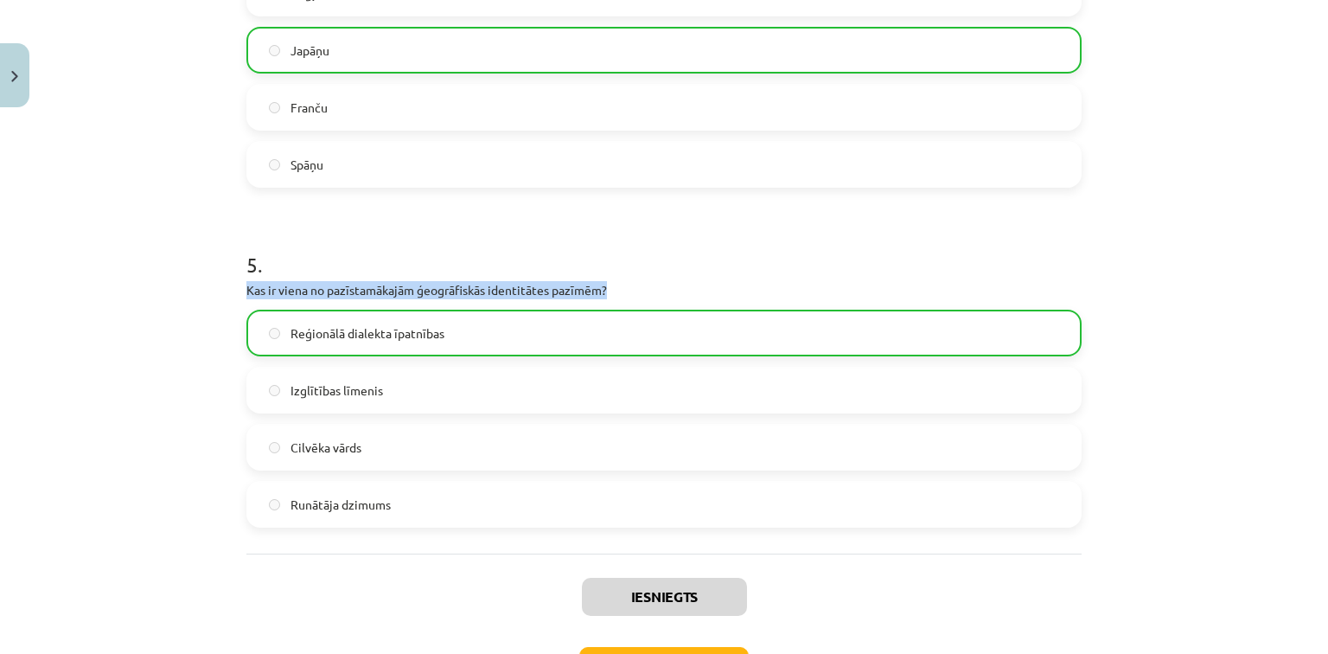
scroll to position [1609, 0]
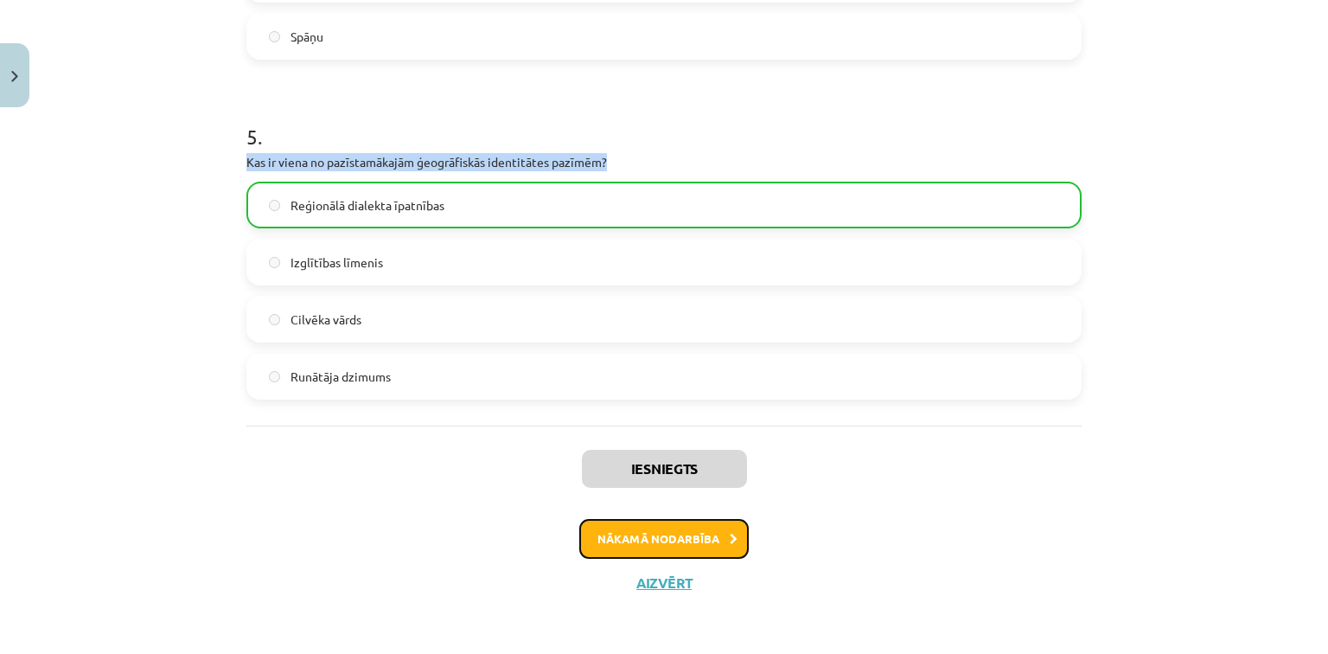
click at [649, 534] on button "Nākamā nodarbība" at bounding box center [663, 539] width 169 height 40
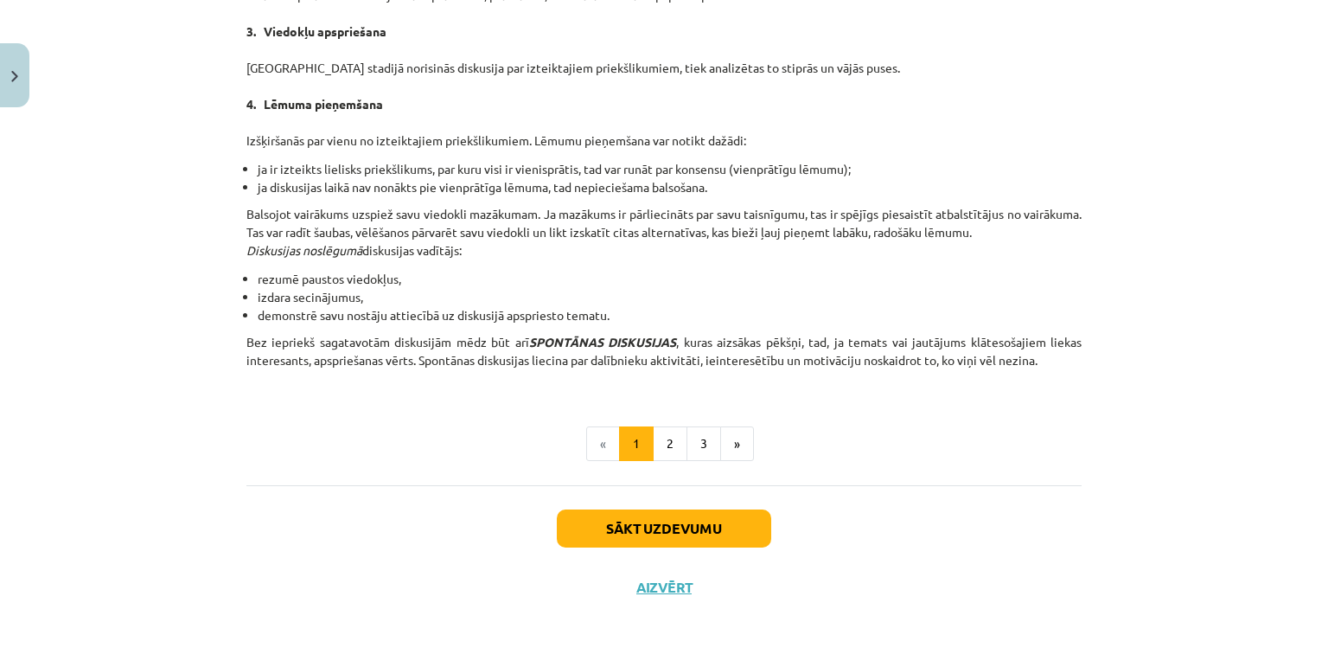
scroll to position [1544, 0]
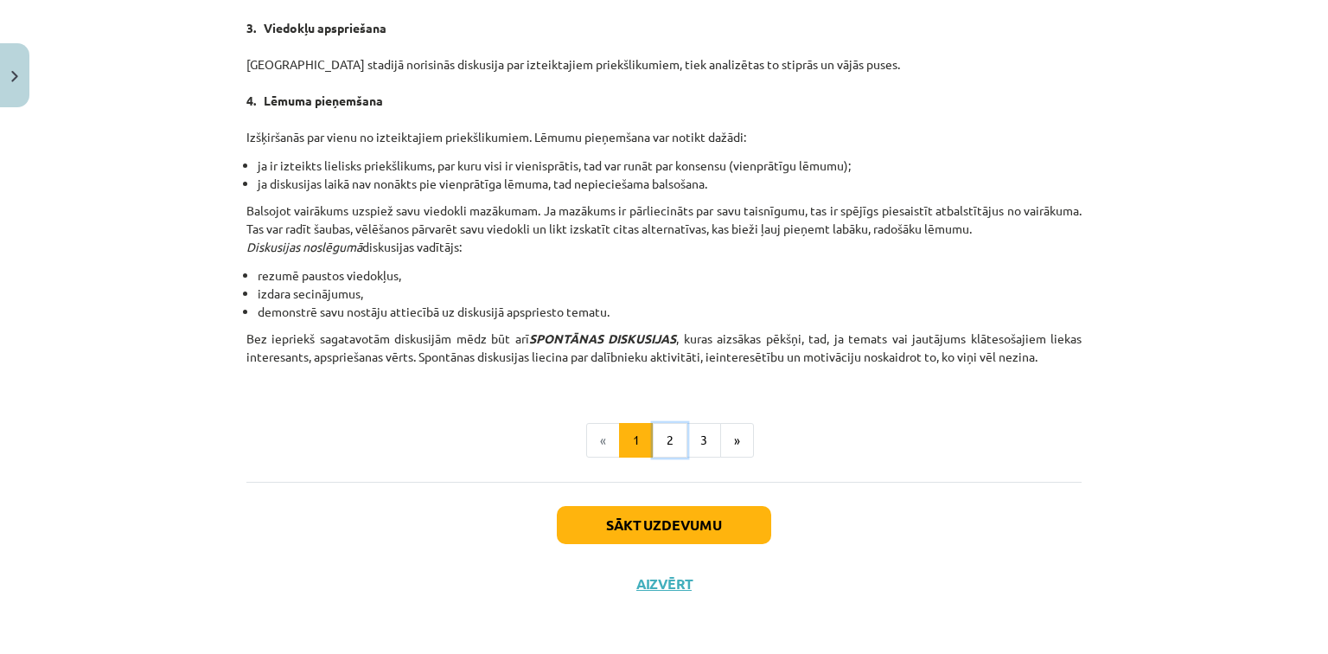
click at [660, 432] on button "2" at bounding box center [670, 440] width 35 height 35
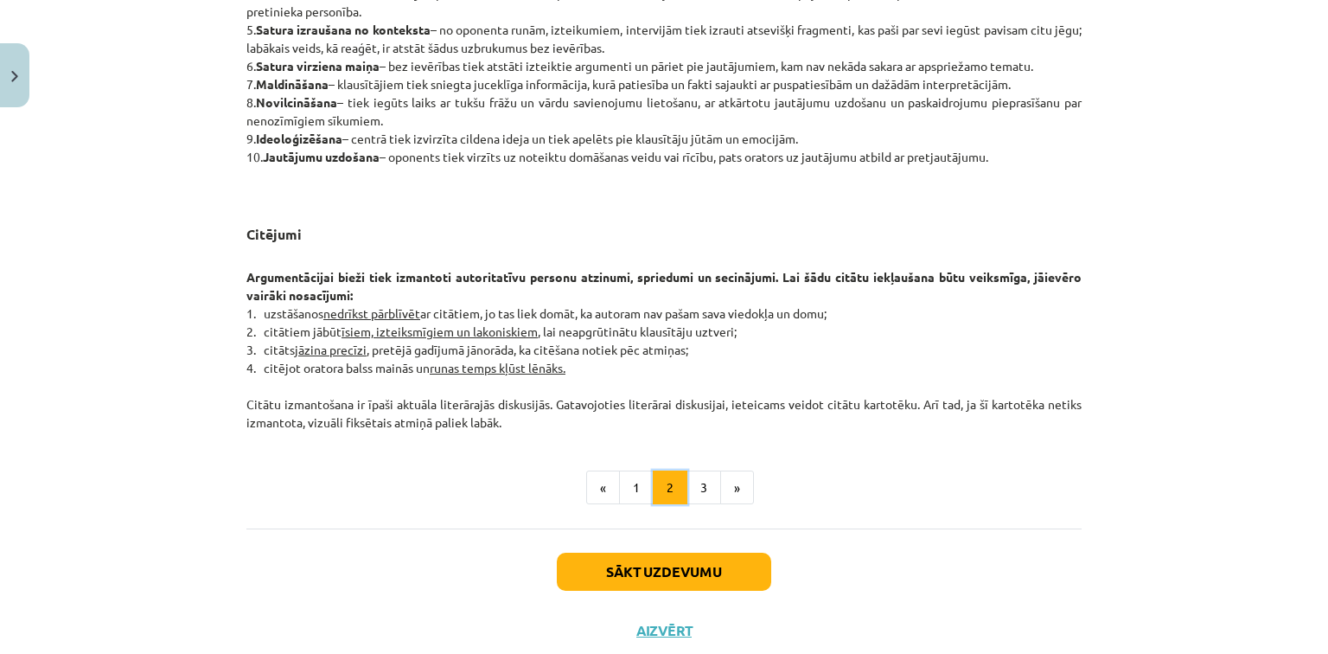
scroll to position [1346, 0]
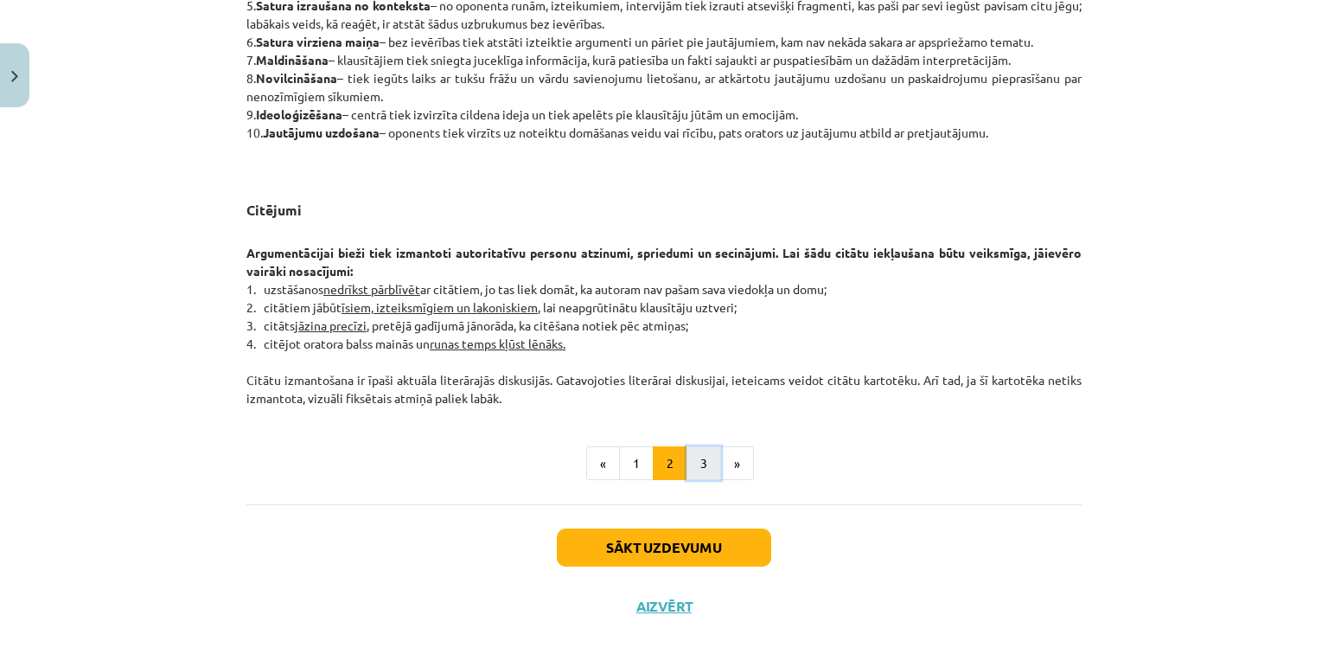
click at [694, 460] on button "3" at bounding box center [704, 463] width 35 height 35
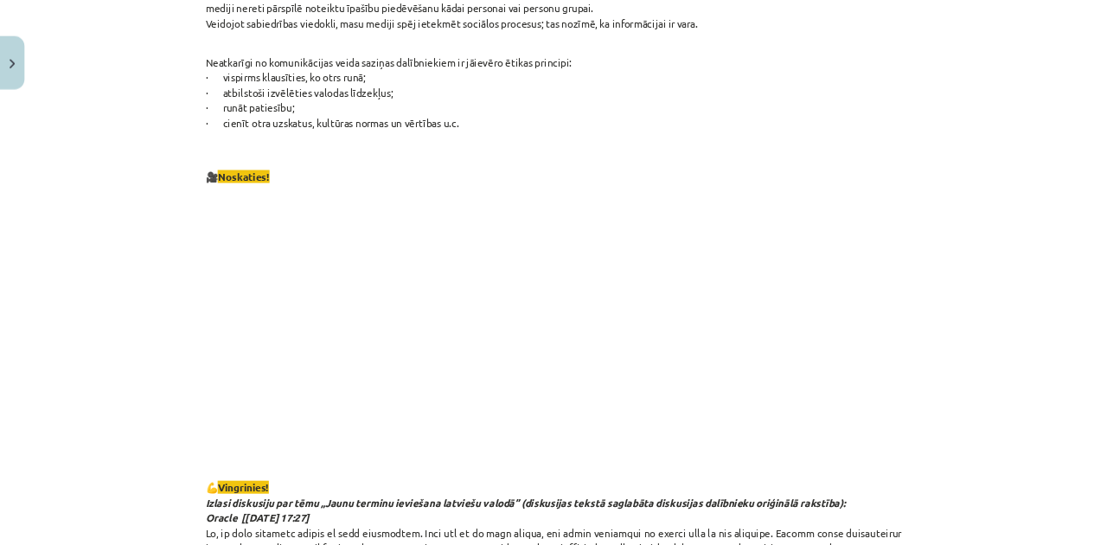
scroll to position [959, 0]
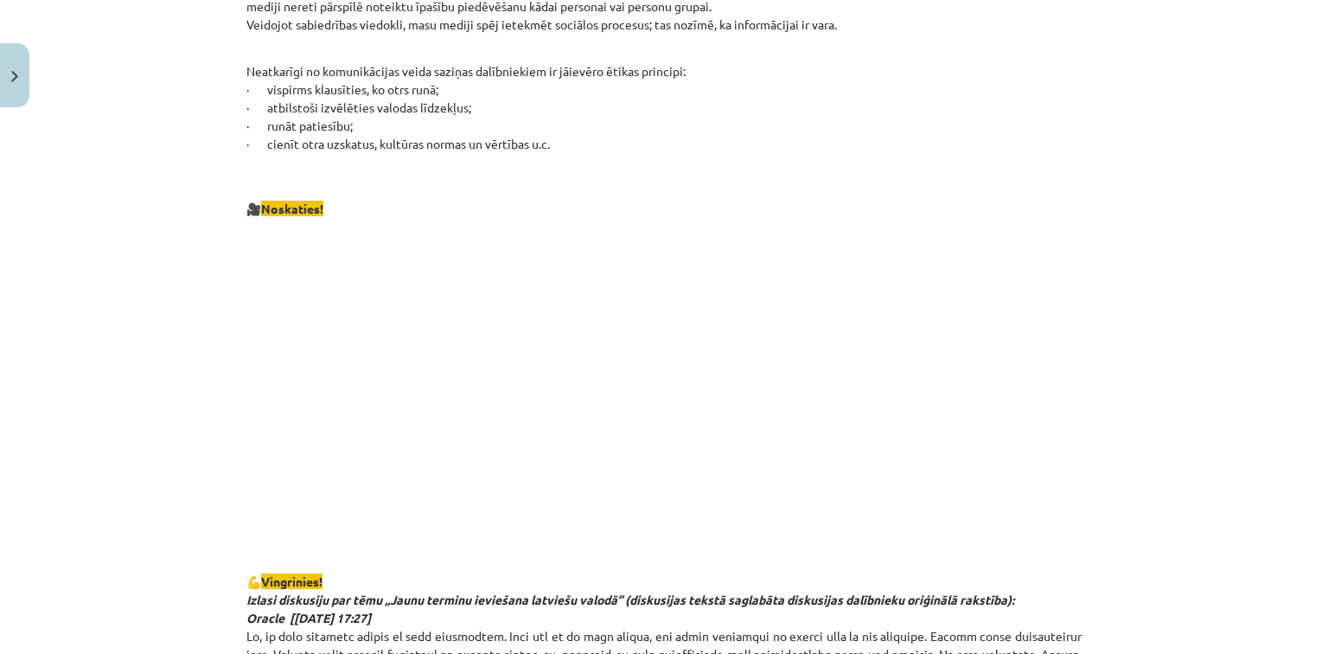
click at [264, 495] on p at bounding box center [663, 386] width 835 height 316
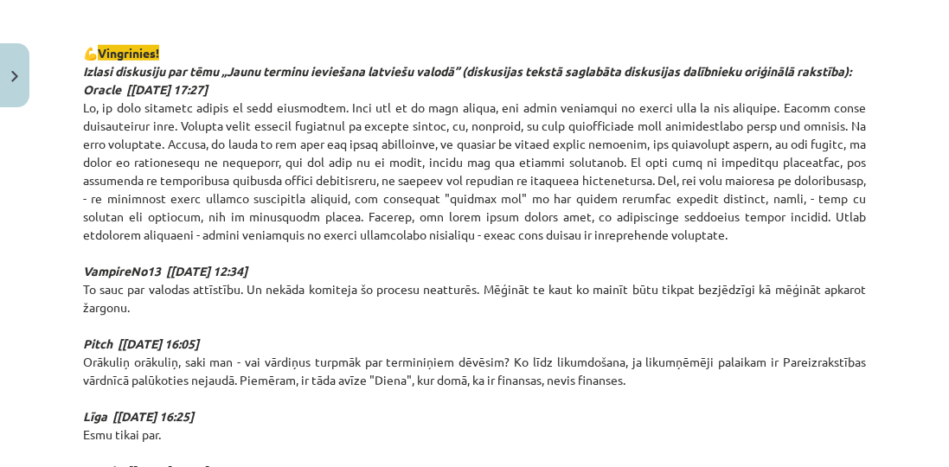
scroll to position [1502, 0]
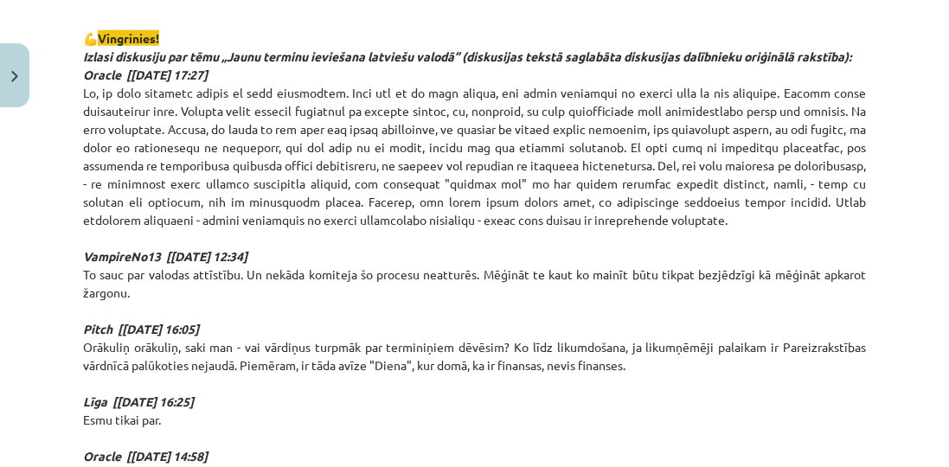
click at [633, 256] on p "💪 Vingrinies! Izlasi diskusiju par tēmu „Jaunu terminu ieviešana latviešu valod…" at bounding box center [474, 338] width 783 height 654
click at [935, 270] on div "Mācību tēma: Latviešu valodas i - 11. klases 1. ieskaites mācību materiāls (a,b…" at bounding box center [474, 233] width 949 height 467
click at [516, 253] on p "💪 Vingrinies! Izlasi diskusiju par tēmu „Jaunu terminu ieviešana latviešu valod…" at bounding box center [474, 338] width 783 height 654
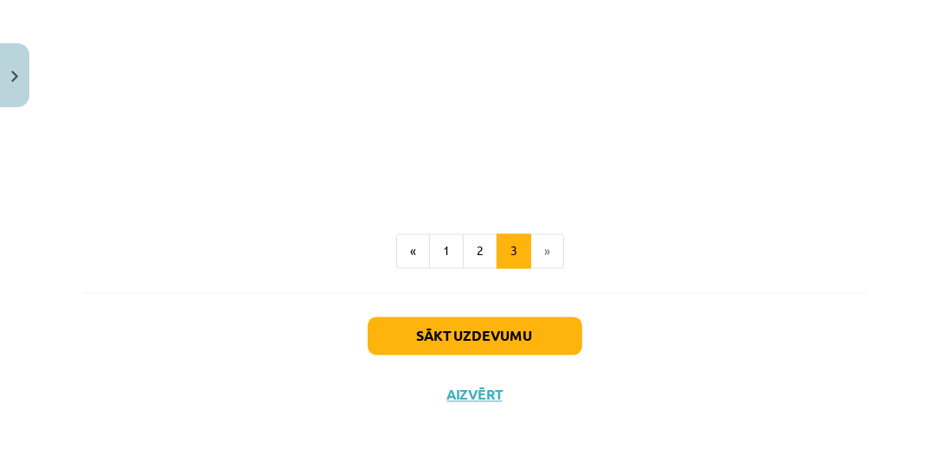
scroll to position [3473, 0]
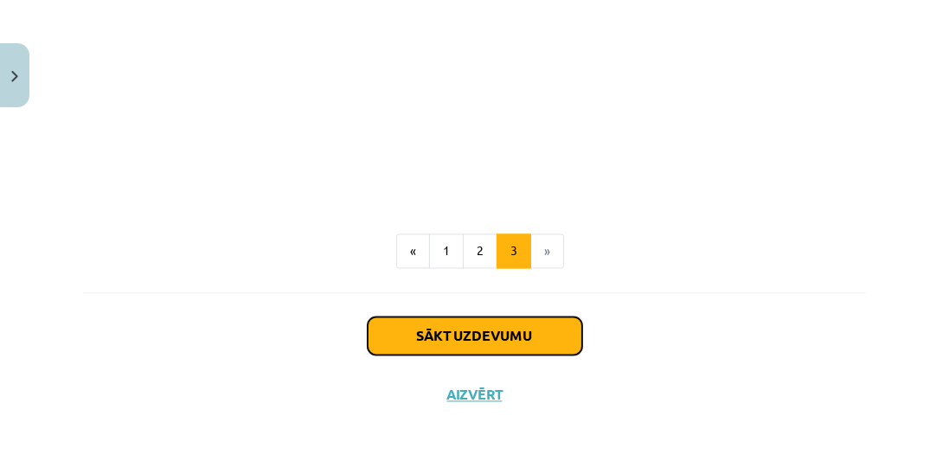
click at [471, 341] on button "Sākt uzdevumu" at bounding box center [475, 336] width 214 height 38
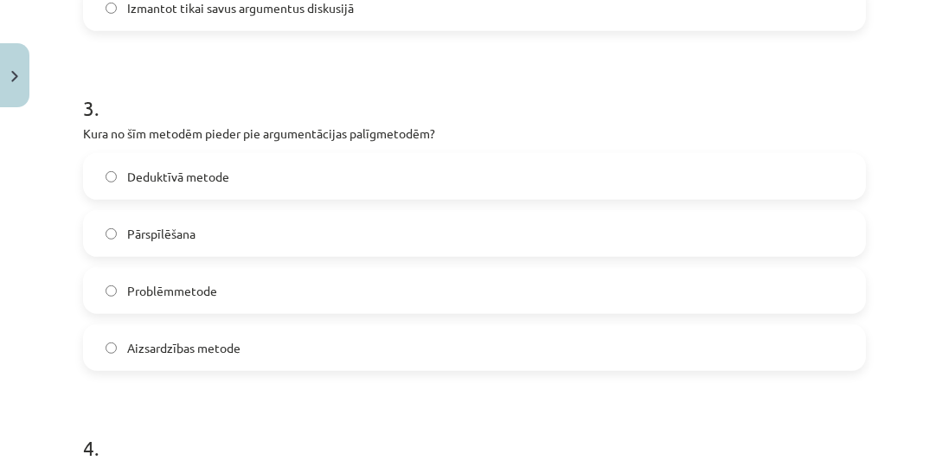
scroll to position [982, 0]
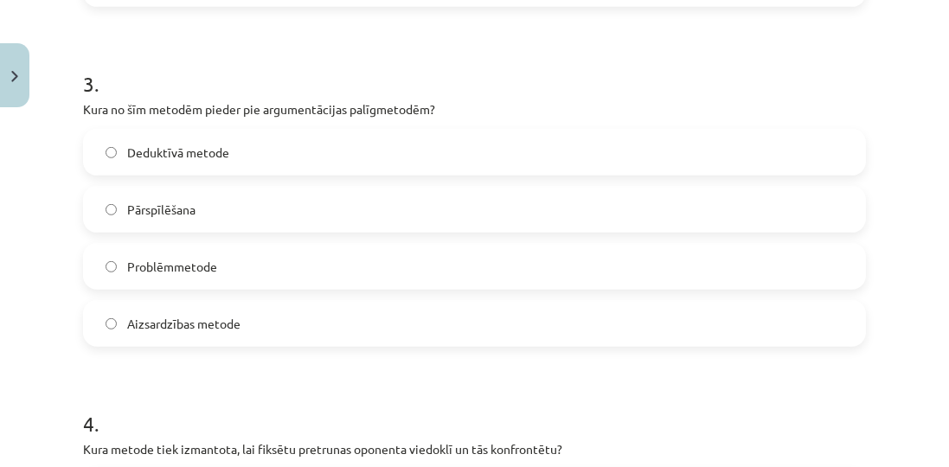
click at [157, 206] on span "Pārspīlēšana" at bounding box center [161, 210] width 68 height 18
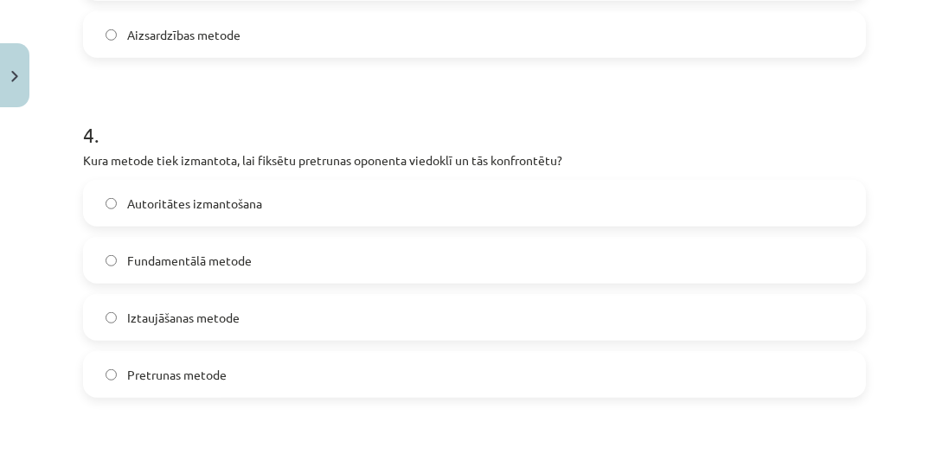
scroll to position [1278, 0]
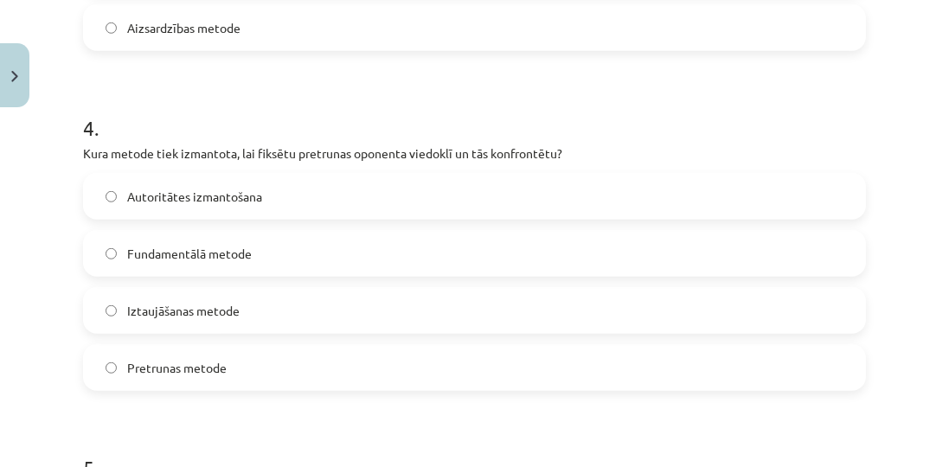
click at [170, 370] on span "Pretrunas metode" at bounding box center [176, 368] width 99 height 18
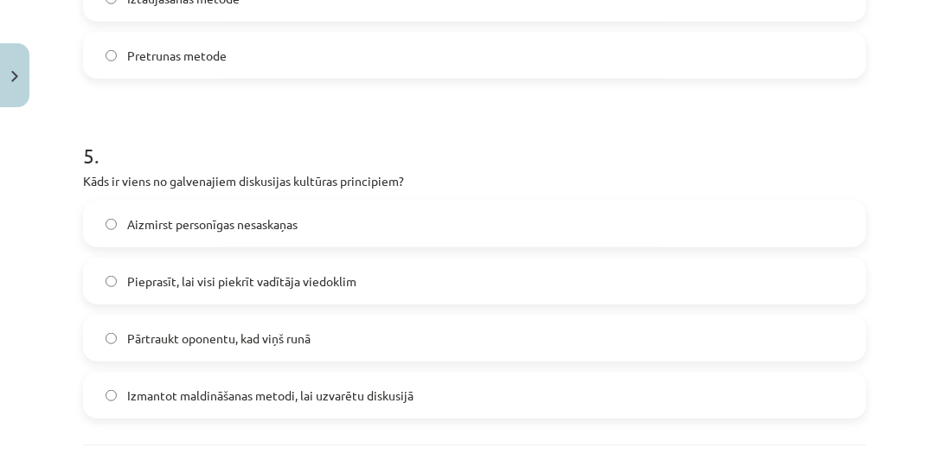
scroll to position [1624, 0]
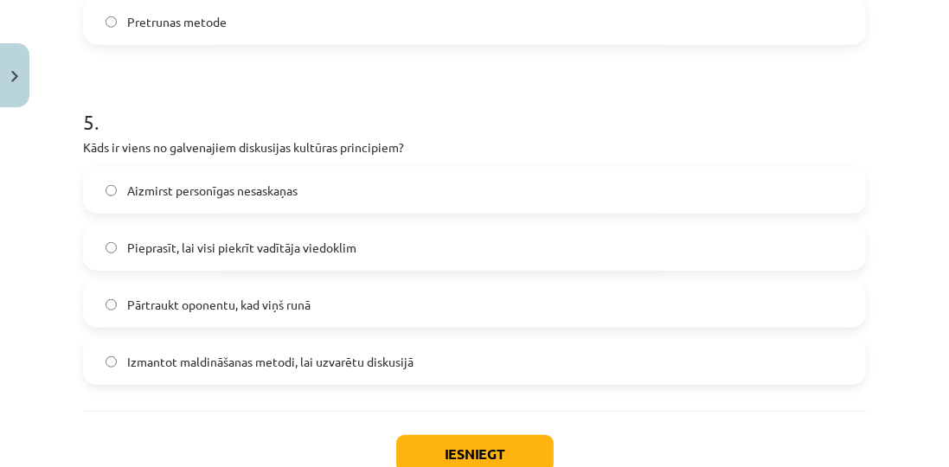
click at [189, 189] on span "Aizmirst personīgas nesaskaņas" at bounding box center [212, 191] width 170 height 18
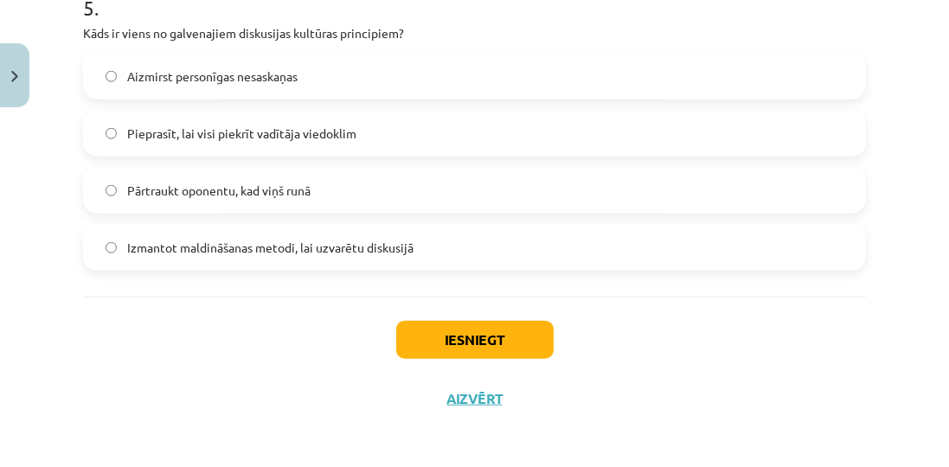
scroll to position [1741, 0]
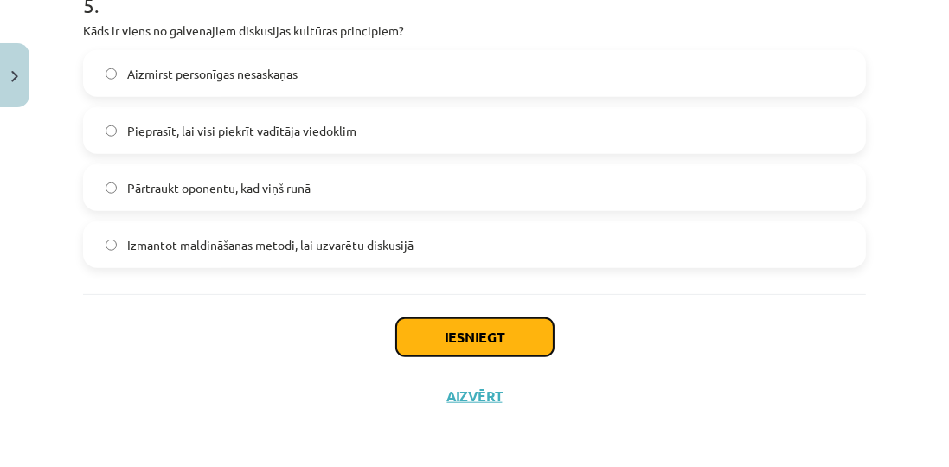
click at [442, 329] on button "Iesniegt" at bounding box center [474, 337] width 157 height 38
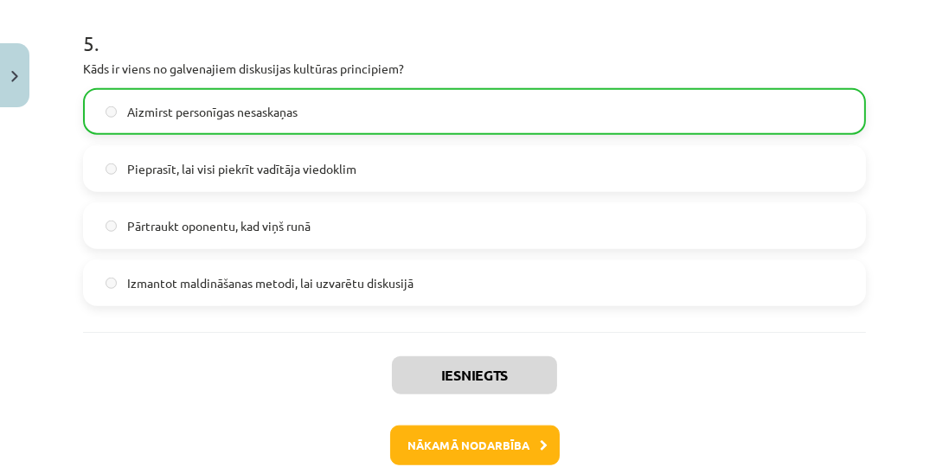
scroll to position [1795, 0]
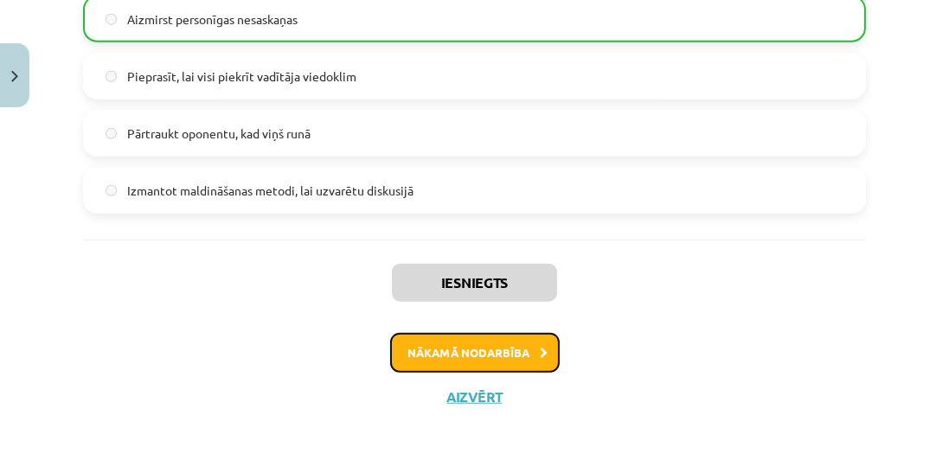
click at [476, 349] on button "Nākamā nodarbība" at bounding box center [474, 353] width 169 height 40
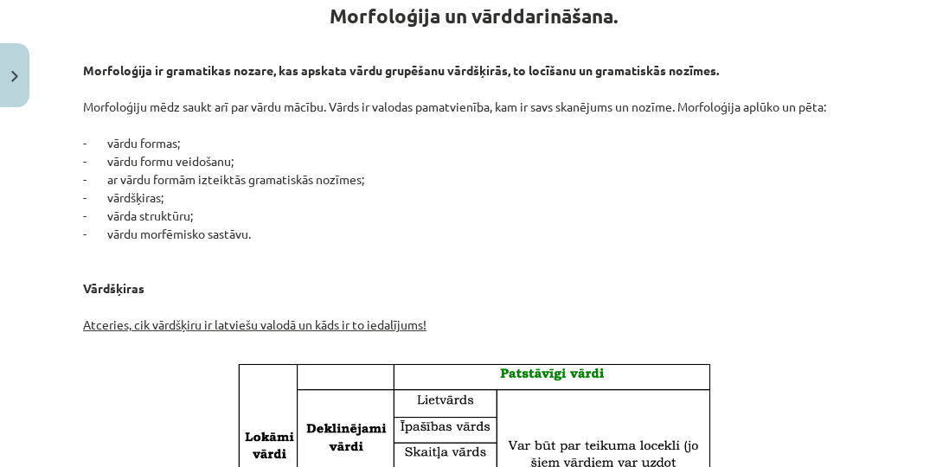
scroll to position [340, 0]
